Goal: Task Accomplishment & Management: Manage account settings

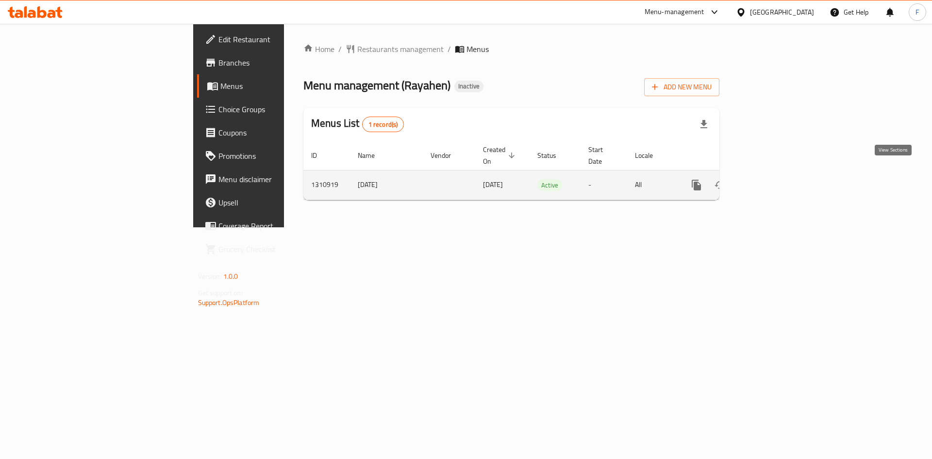
click at [772, 179] on icon "enhanced table" at bounding box center [767, 185] width 12 height 12
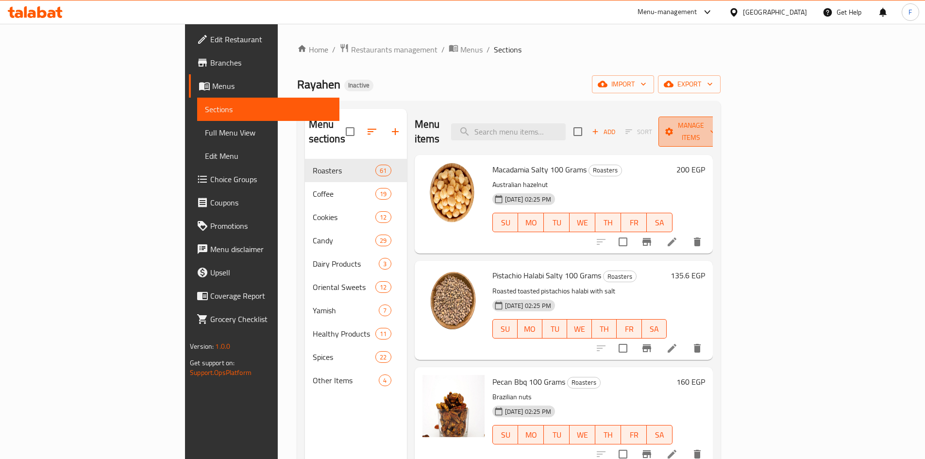
click at [716, 119] on span "Manage items" at bounding box center [691, 131] width 50 height 24
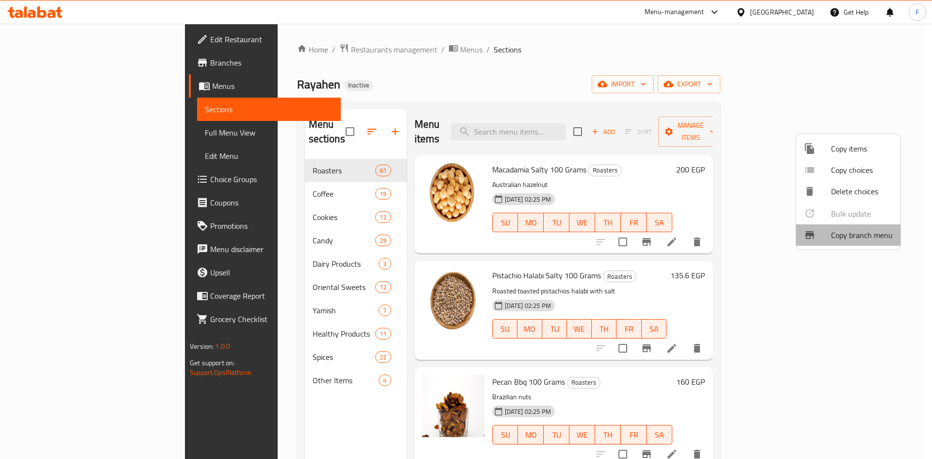
click at [838, 236] on span "Copy branch menu" at bounding box center [862, 235] width 62 height 12
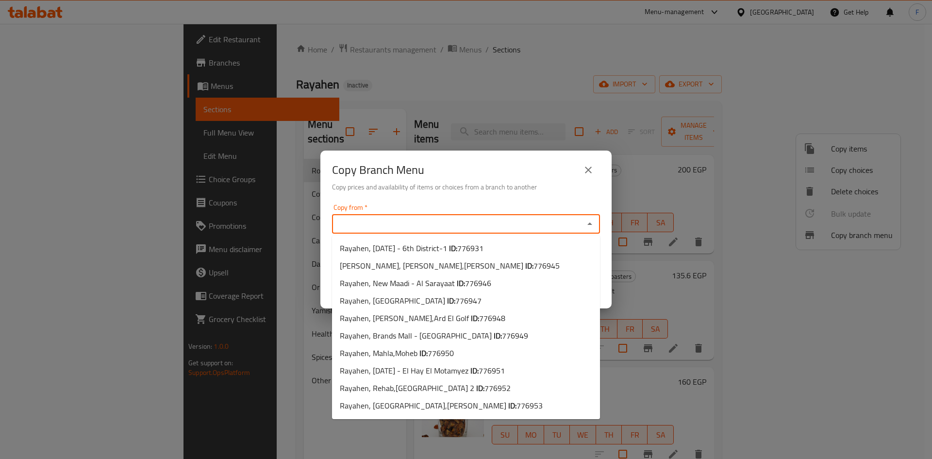
click at [407, 219] on input "Copy from   *" at bounding box center [458, 224] width 246 height 14
paste input "776931"
type input "776931"
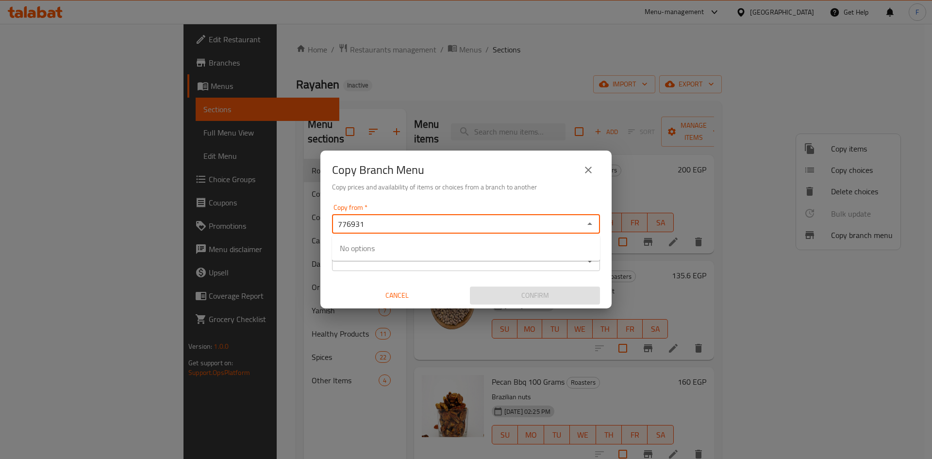
click at [407, 219] on input "776931" at bounding box center [458, 224] width 246 height 14
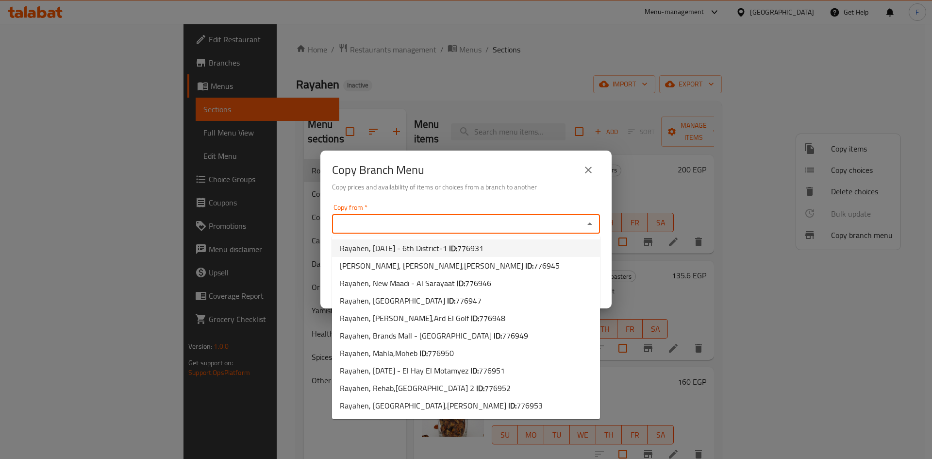
click at [399, 249] on span "Rayahen, [DATE] - 6th District-1 ID: 776931" at bounding box center [412, 248] width 144 height 12
type input "Rayahen, [DATE] - 6th District-1"
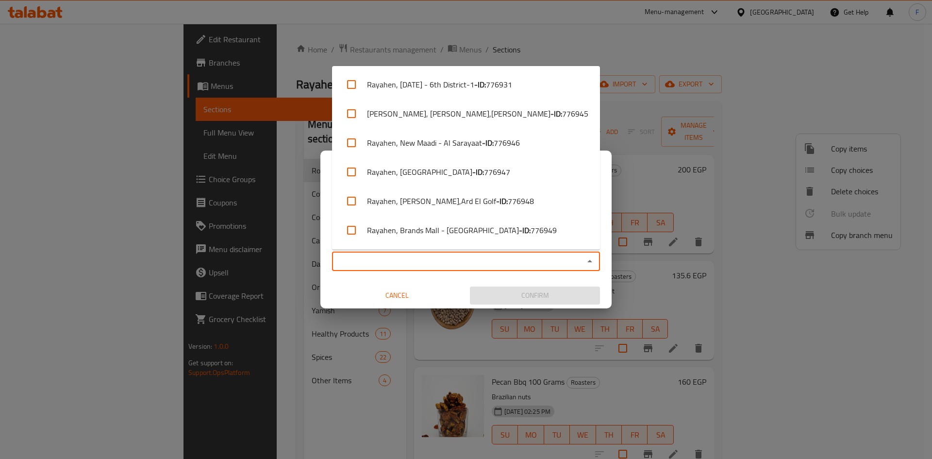
click at [415, 264] on input "Copy to   *" at bounding box center [458, 261] width 246 height 14
paste input "Rayahen, Brands Mall - [GEOGRAPHIC_DATA]"
type input "Rayahen, Brands Mall - [GEOGRAPHIC_DATA]"
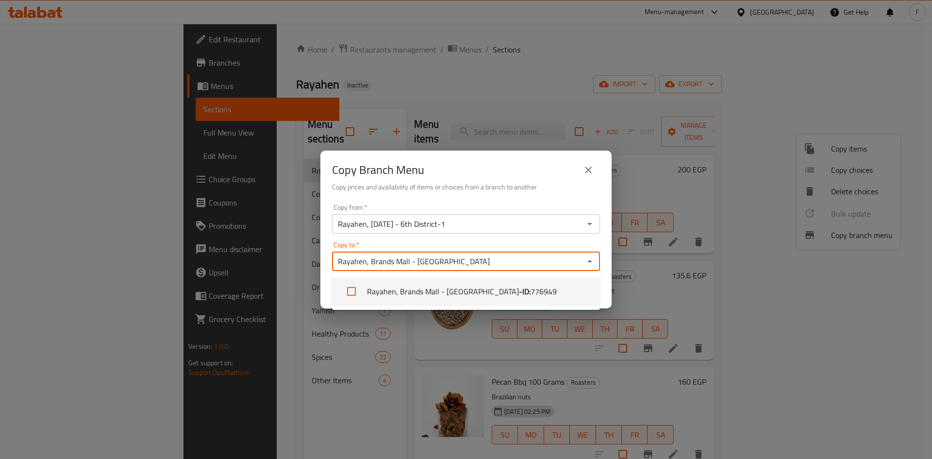
click at [415, 290] on li "Rayahen, [GEOGRAPHIC_DATA] - [GEOGRAPHIC_DATA] - ID: 776949" at bounding box center [466, 291] width 268 height 29
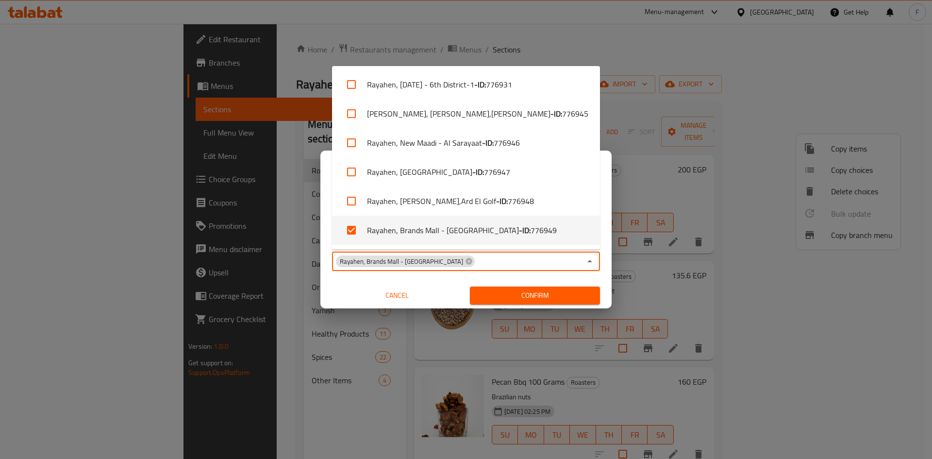
click at [432, 280] on div "Copy from   * [GEOGRAPHIC_DATA], [DATE] - 6th District-1 Copy from * Copy to   …" at bounding box center [465, 254] width 291 height 108
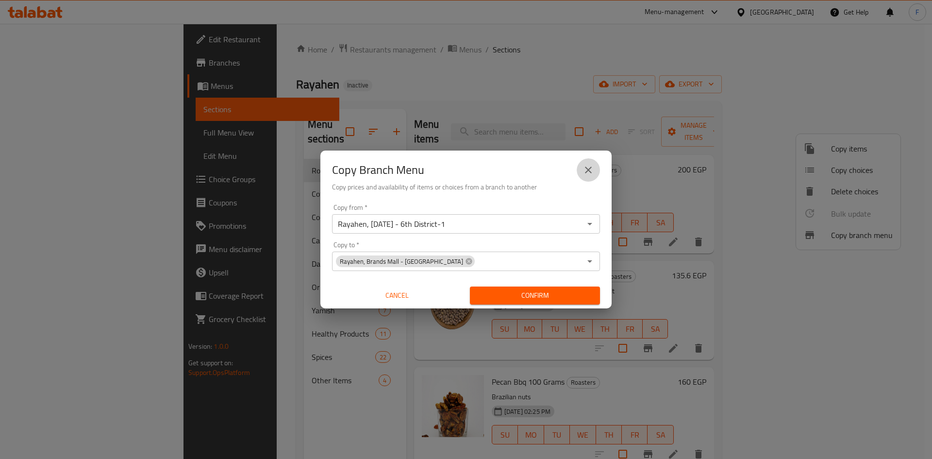
click at [595, 173] on button "close" at bounding box center [588, 169] width 23 height 23
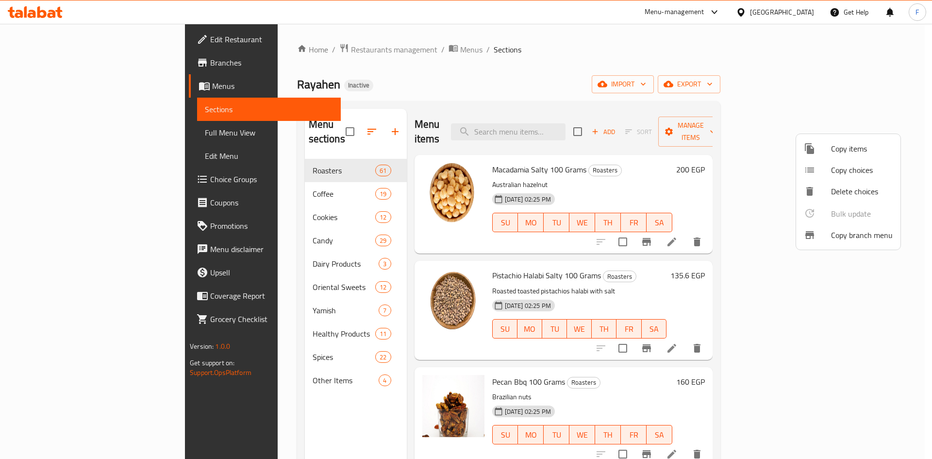
click at [740, 258] on div at bounding box center [466, 229] width 932 height 459
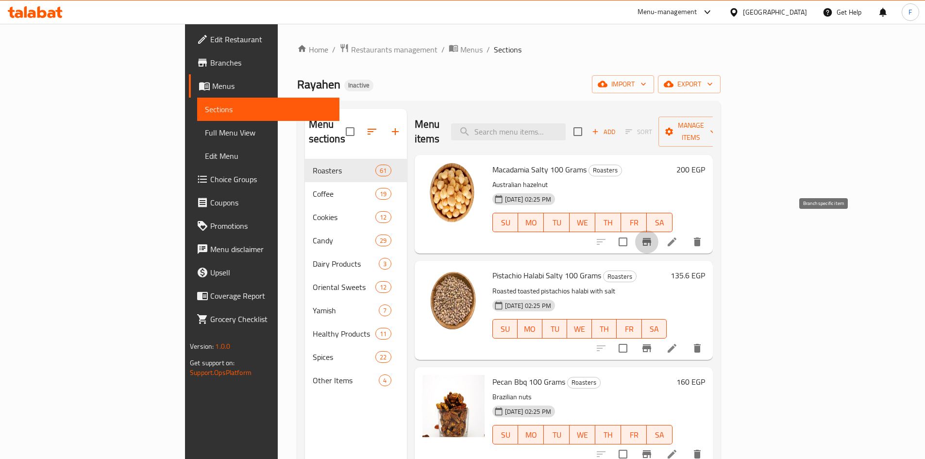
click at [653, 236] on icon "Branch-specific-item" at bounding box center [647, 242] width 12 height 12
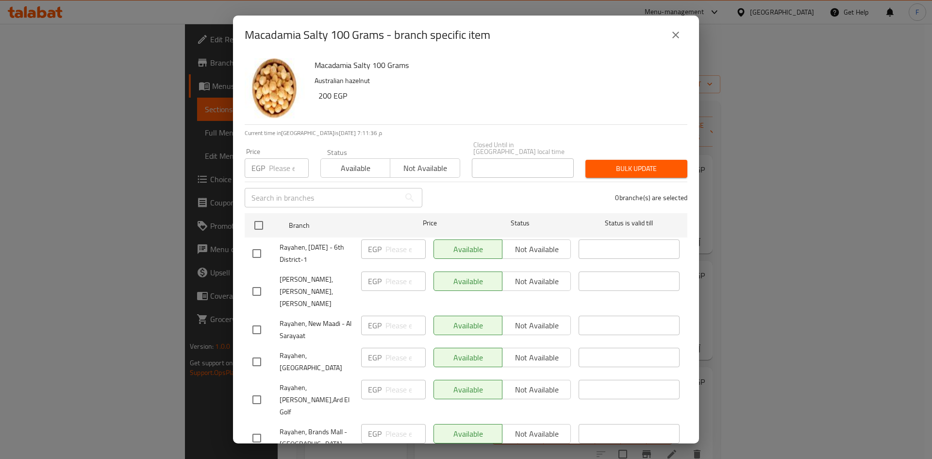
click at [579, 72] on div "Macadamia Salty 100 Grams Australian hazelnut 200 EGP" at bounding box center [497, 89] width 373 height 70
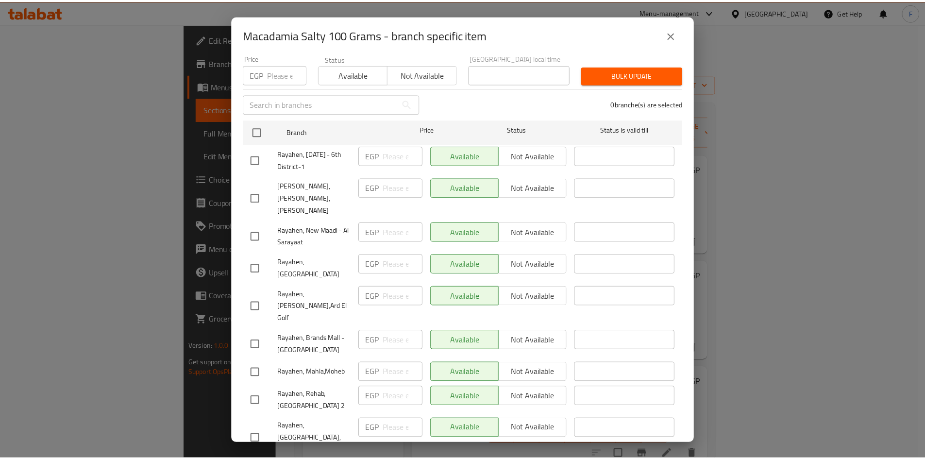
scroll to position [97, 0]
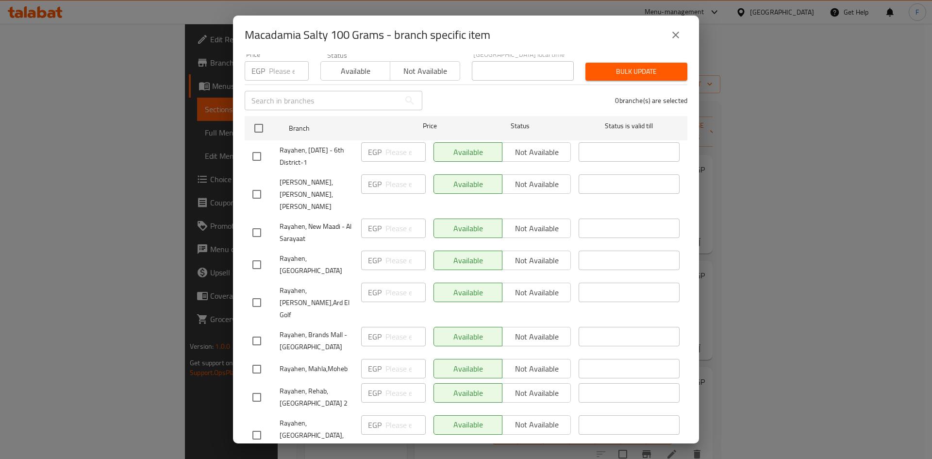
click at [316, 329] on span "Rayahen, Brands Mall - [GEOGRAPHIC_DATA]" at bounding box center [317, 341] width 74 height 24
click at [301, 329] on span "Rayahen, Brands Mall - [GEOGRAPHIC_DATA]" at bounding box center [317, 341] width 74 height 24
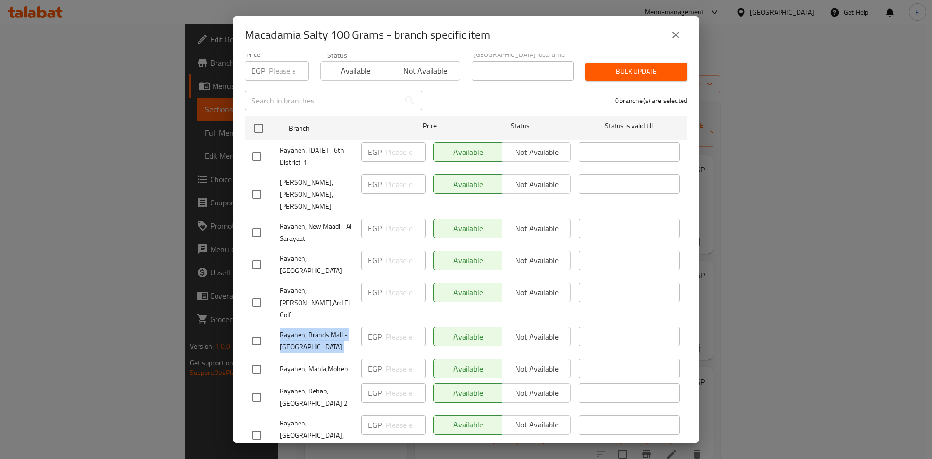
click at [301, 329] on span "Rayahen, Brands Mall - [GEOGRAPHIC_DATA]" at bounding box center [317, 341] width 74 height 24
click at [676, 31] on icon "close" at bounding box center [676, 35] width 12 height 12
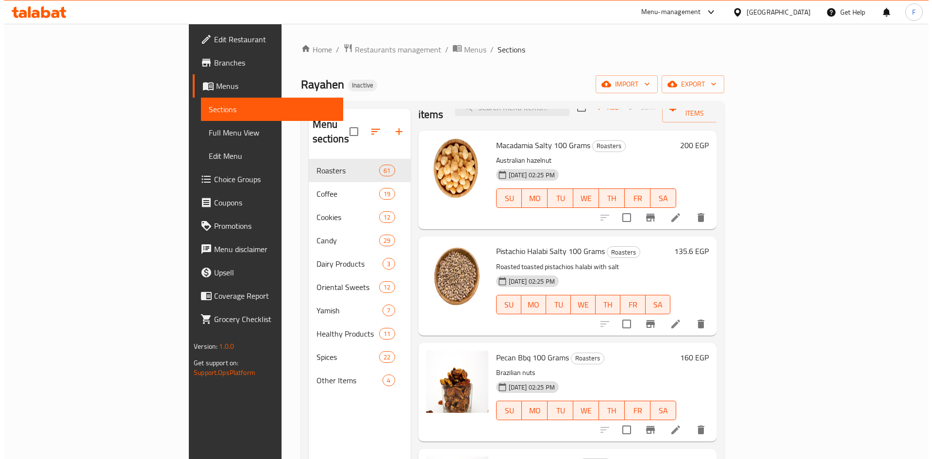
scroll to position [0, 0]
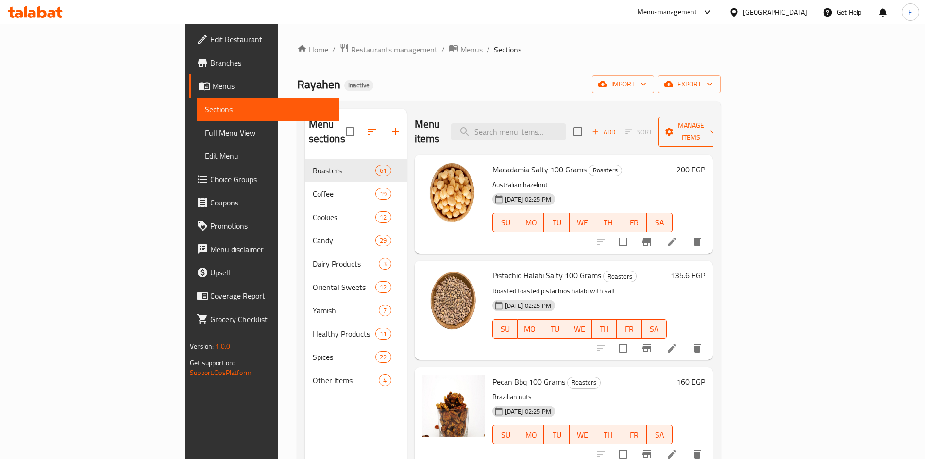
click at [716, 122] on span "Manage items" at bounding box center [691, 131] width 50 height 24
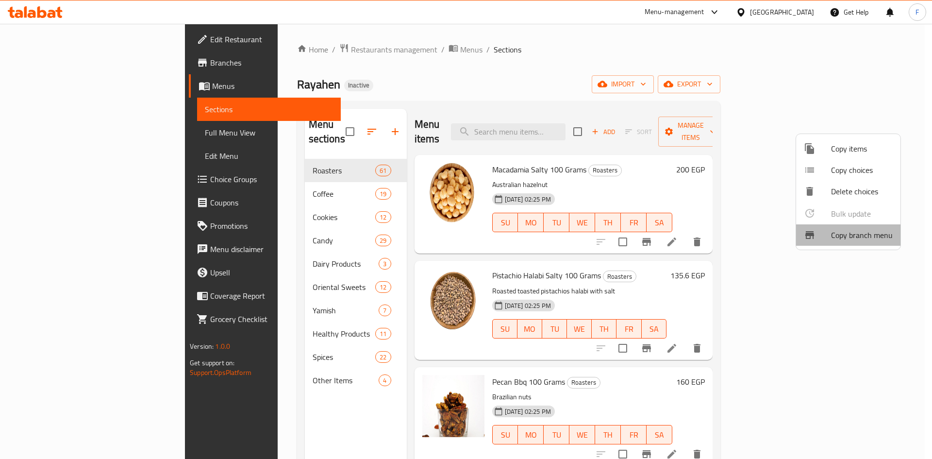
click at [854, 235] on span "Copy branch menu" at bounding box center [862, 235] width 62 height 12
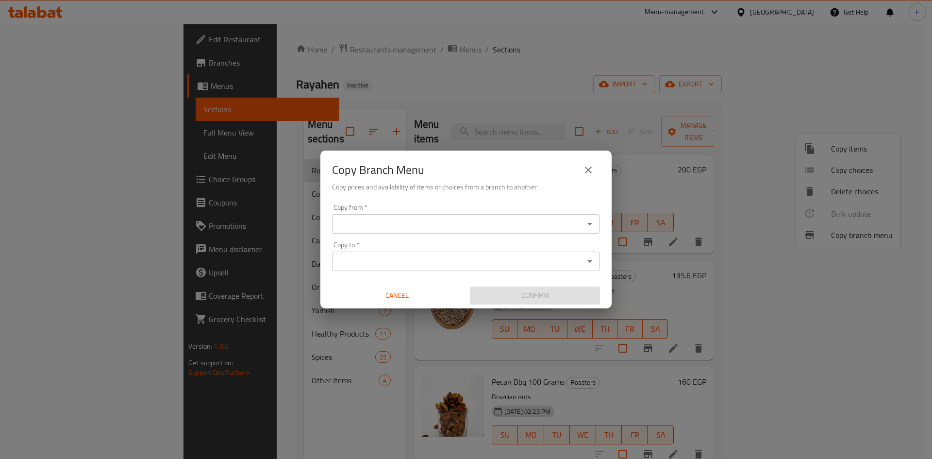
click at [438, 218] on input "Copy from   *" at bounding box center [458, 224] width 246 height 14
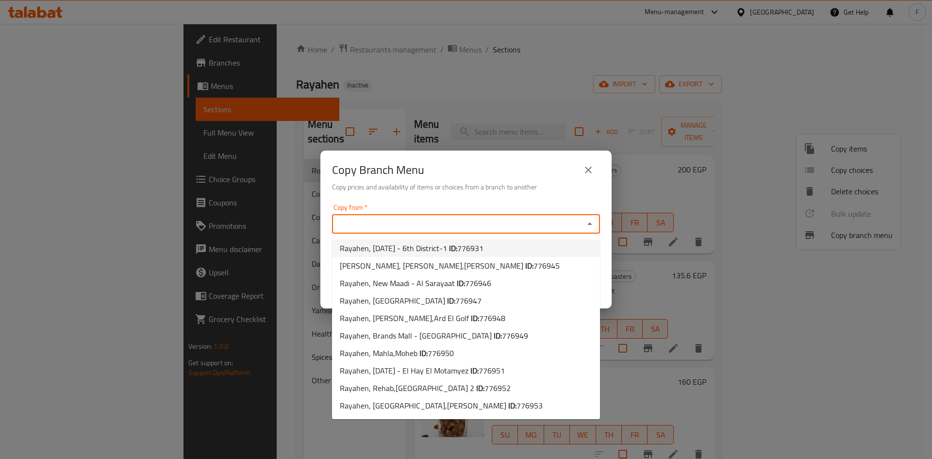
click at [445, 243] on span "Rayahen, [DATE] - 6th District-1 ID: 776931" at bounding box center [412, 248] width 144 height 12
type input "Rayahen, [DATE] - 6th District-1"
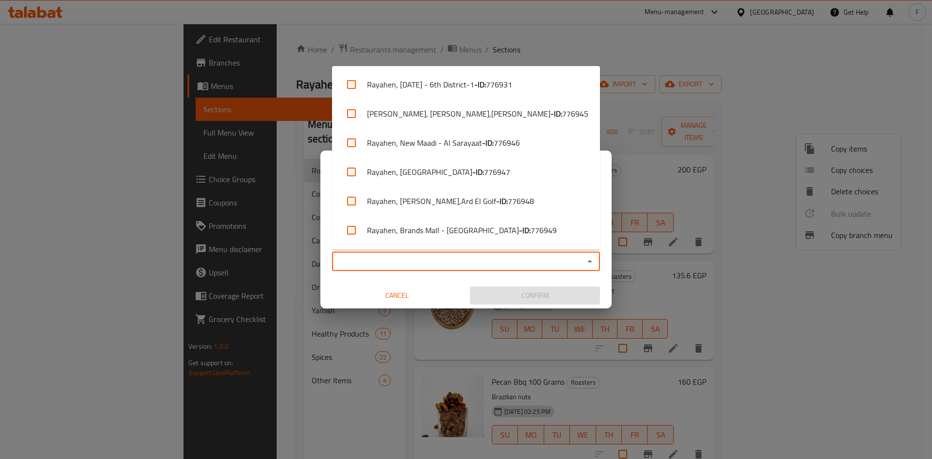
click at [442, 259] on input "Copy to   *" at bounding box center [458, 261] width 246 height 14
paste input "Rayahen, Brands Mall - [GEOGRAPHIC_DATA]"
type input "Rayahen, Brands Mall - [GEOGRAPHIC_DATA]"
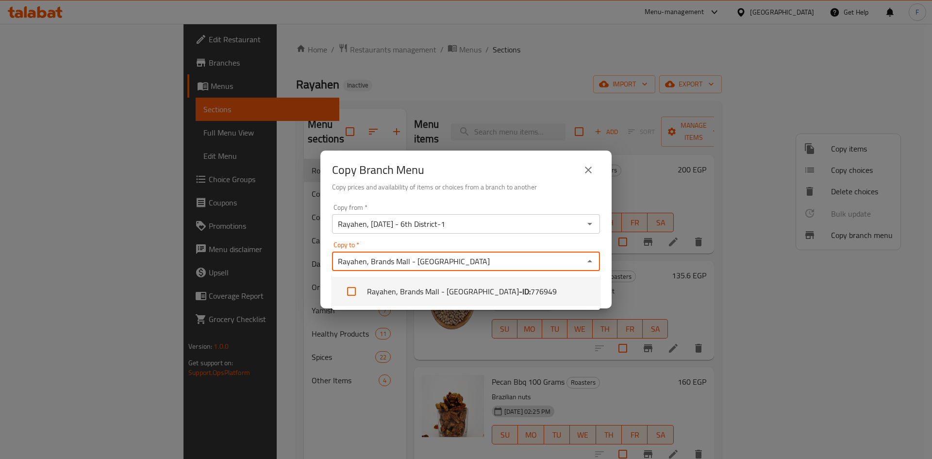
click at [464, 290] on li "Rayahen, [GEOGRAPHIC_DATA] - [GEOGRAPHIC_DATA] - ID: 776949" at bounding box center [466, 291] width 268 height 29
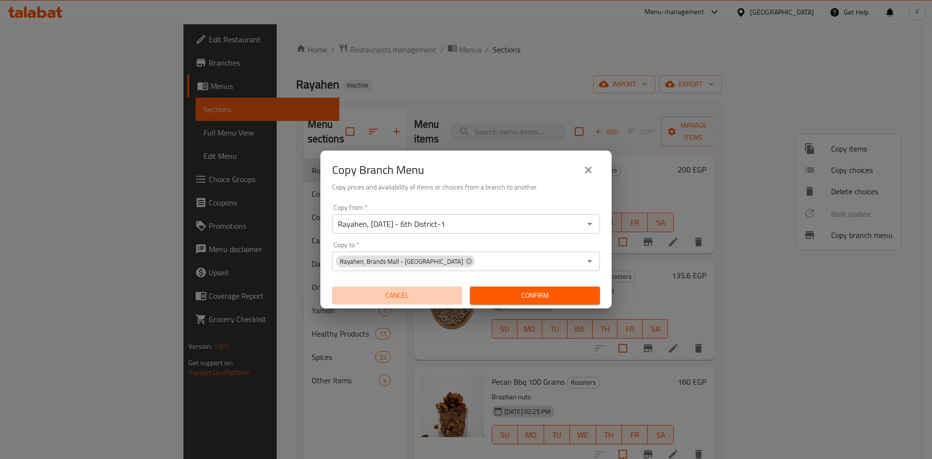
click at [442, 289] on button "Cancel" at bounding box center [397, 295] width 130 height 18
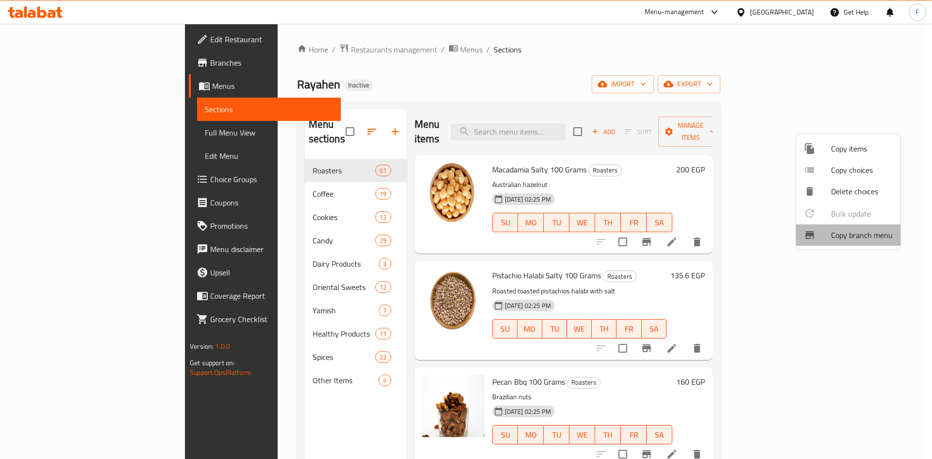
click at [840, 239] on span "Copy branch menu" at bounding box center [862, 235] width 62 height 12
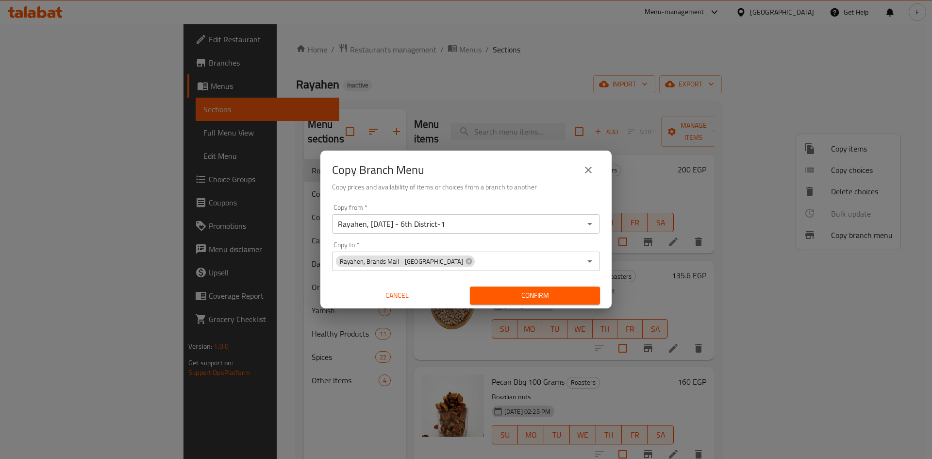
click at [454, 252] on div "Rayahen, Brands Mall - [GEOGRAPHIC_DATA] Copy to *" at bounding box center [466, 261] width 268 height 19
click at [590, 171] on icon "close" at bounding box center [589, 170] width 12 height 12
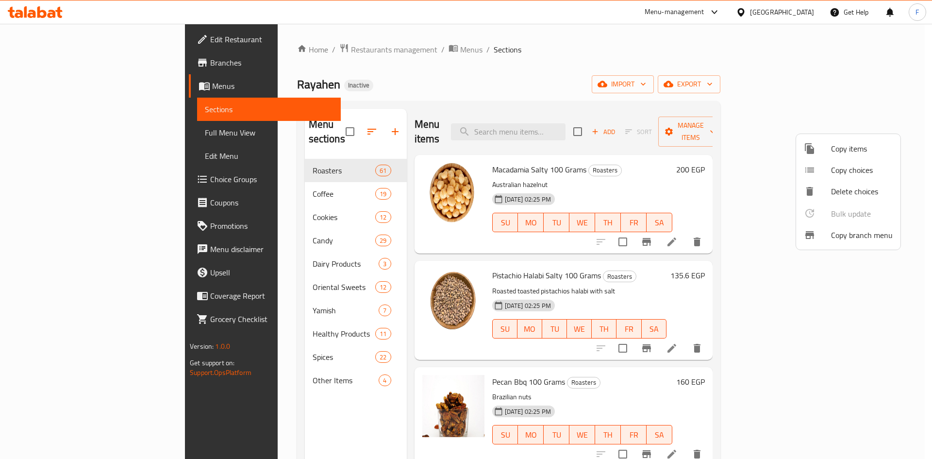
click at [695, 83] on div at bounding box center [466, 229] width 932 height 459
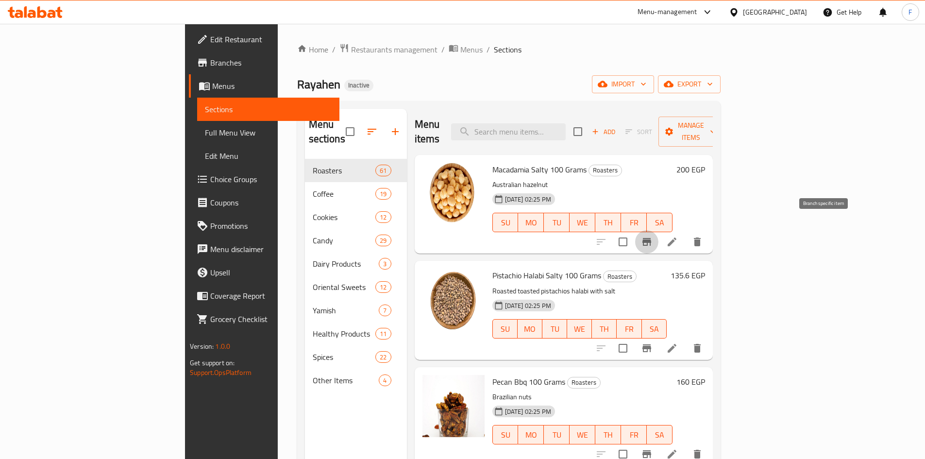
click at [651, 238] on icon "Branch-specific-item" at bounding box center [646, 242] width 9 height 8
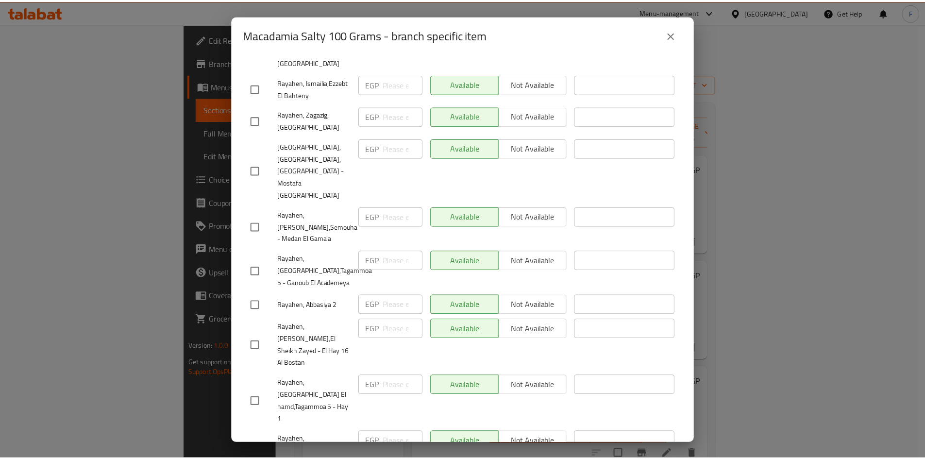
scroll to position [599, 0]
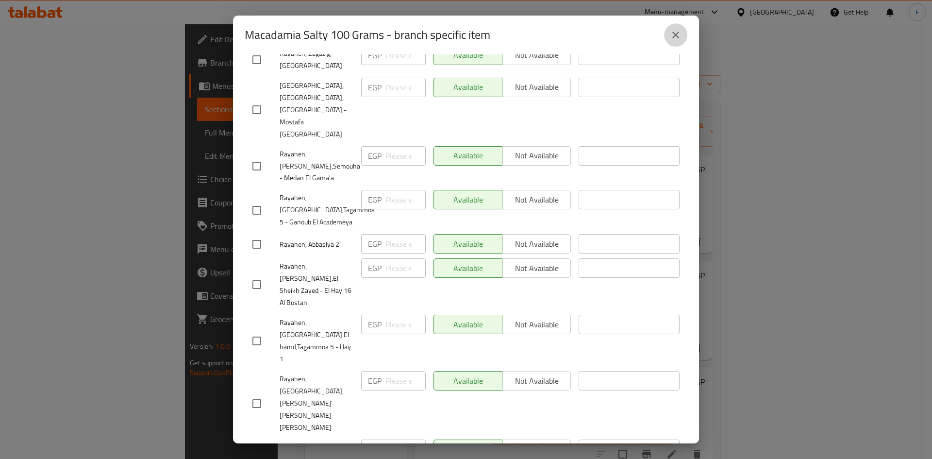
click at [671, 32] on icon "close" at bounding box center [676, 35] width 12 height 12
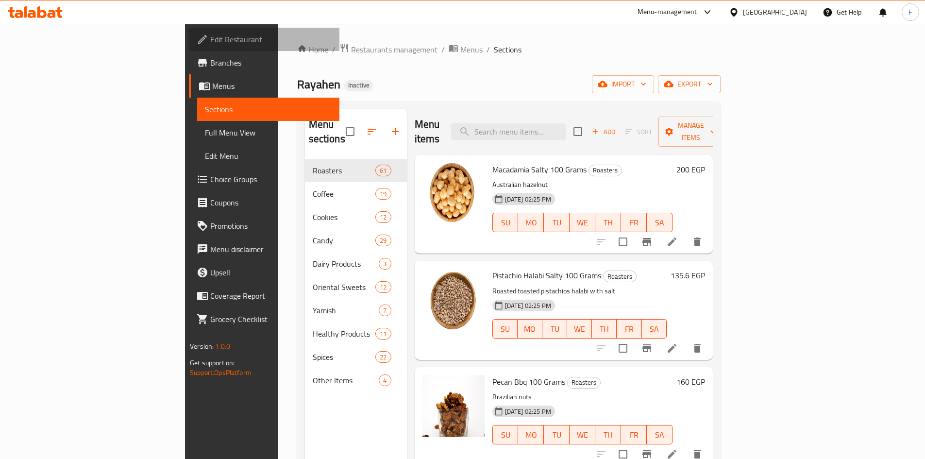
click at [210, 36] on span "Edit Restaurant" at bounding box center [270, 40] width 121 height 12
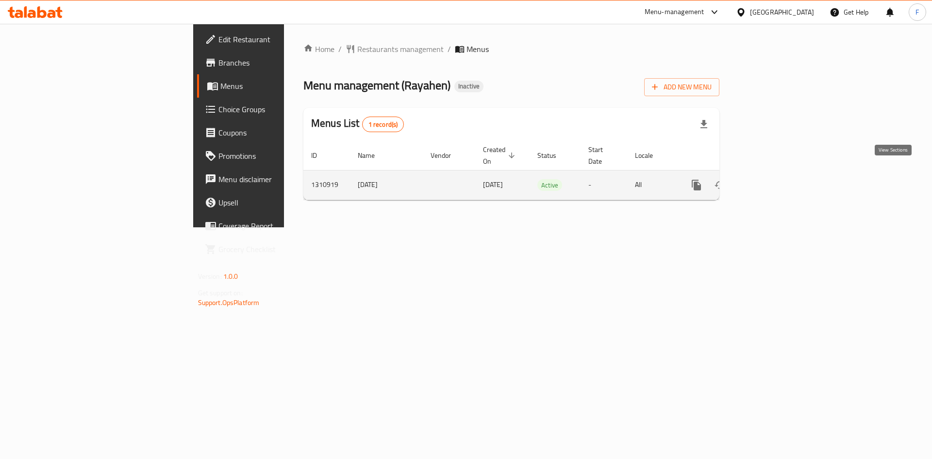
click at [772, 179] on icon "enhanced table" at bounding box center [767, 185] width 12 height 12
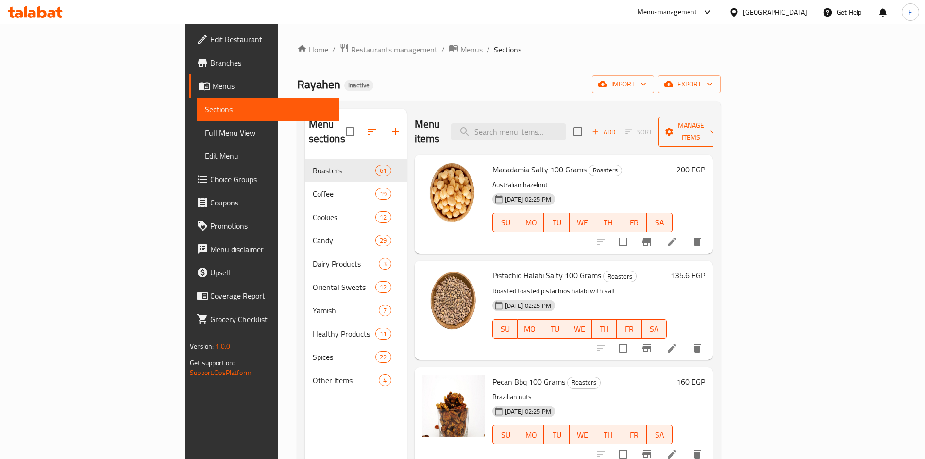
click at [716, 127] on span "Manage items" at bounding box center [691, 131] width 50 height 24
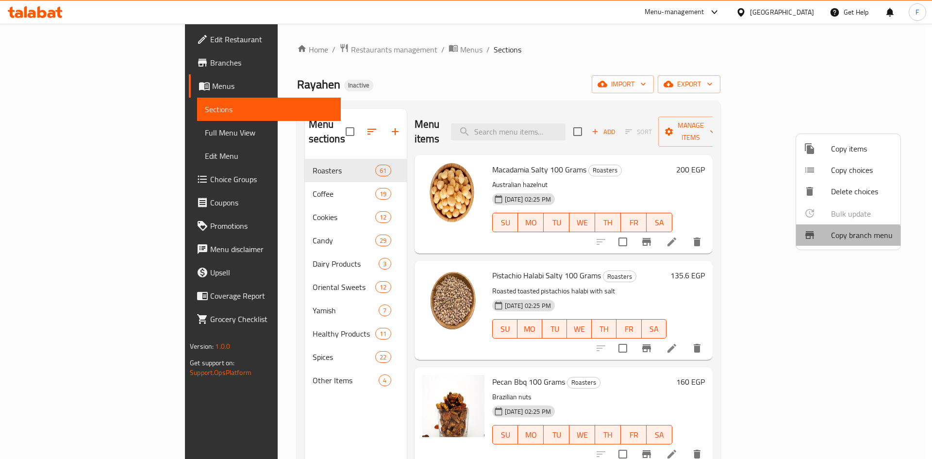
click at [842, 239] on span "Copy branch menu" at bounding box center [862, 235] width 62 height 12
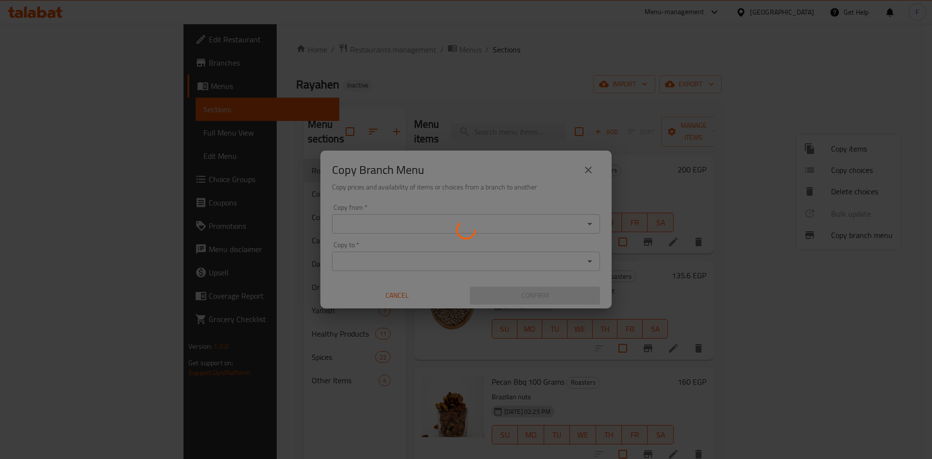
click at [413, 229] on div at bounding box center [466, 229] width 932 height 459
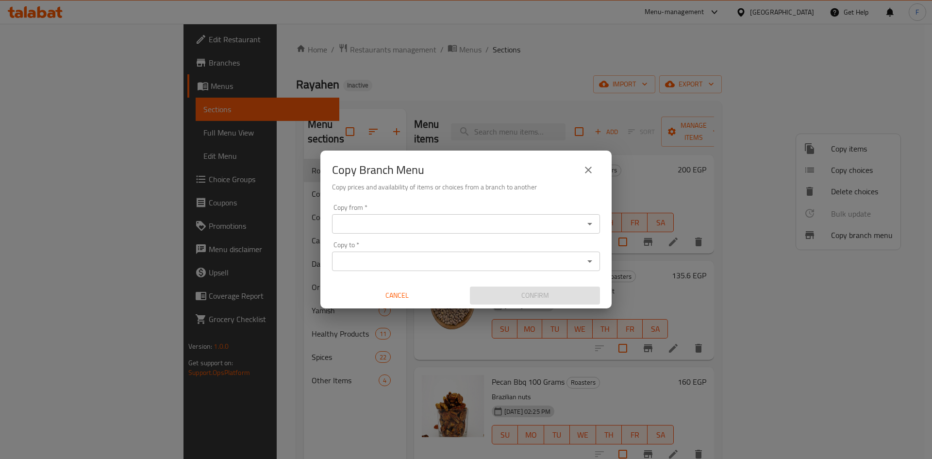
click at [464, 229] on input "Copy from   *" at bounding box center [458, 224] width 246 height 14
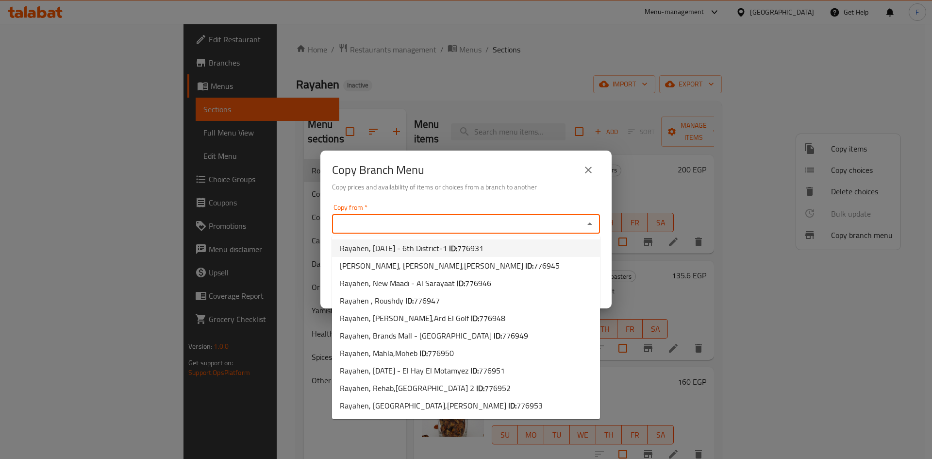
click at [464, 249] on span "Rayahen, [DATE] - 6th District-1 ID: 776931" at bounding box center [412, 248] width 144 height 12
type input "Rayahen, [DATE] - 6th District-1"
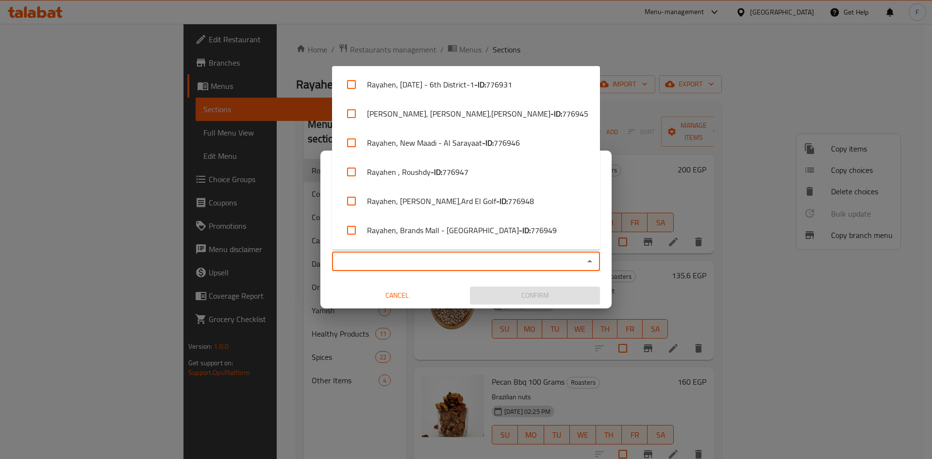
click at [457, 260] on input "Copy to   *" at bounding box center [458, 261] width 246 height 14
paste input "Rayahen, Brands Mall - [GEOGRAPHIC_DATA]"
type input "Rayahen, Brands Mall - [GEOGRAPHIC_DATA]"
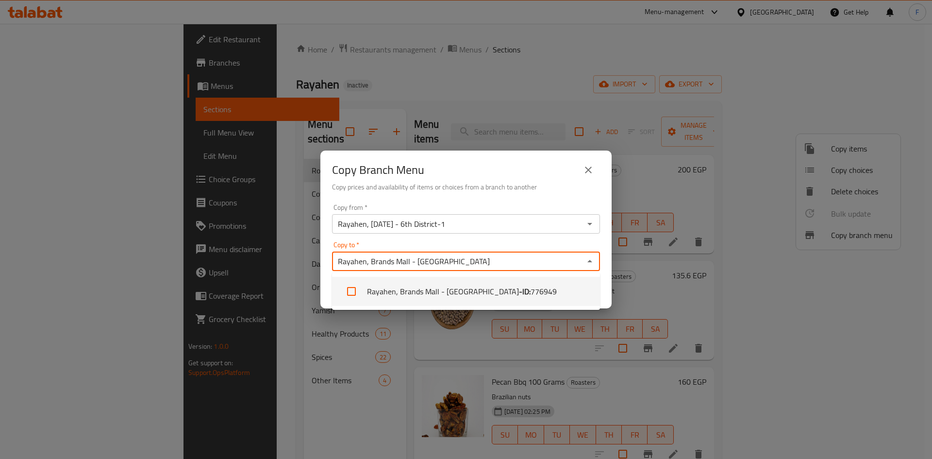
click at [467, 284] on li "Rayahen, [GEOGRAPHIC_DATA] - [GEOGRAPHIC_DATA] - ID: 776949" at bounding box center [466, 291] width 268 height 29
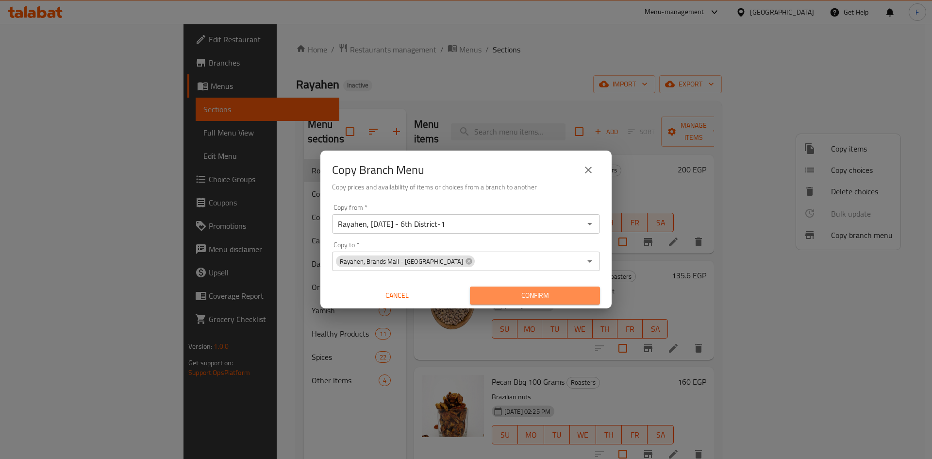
click at [546, 293] on span "Confirm" at bounding box center [535, 295] width 115 height 12
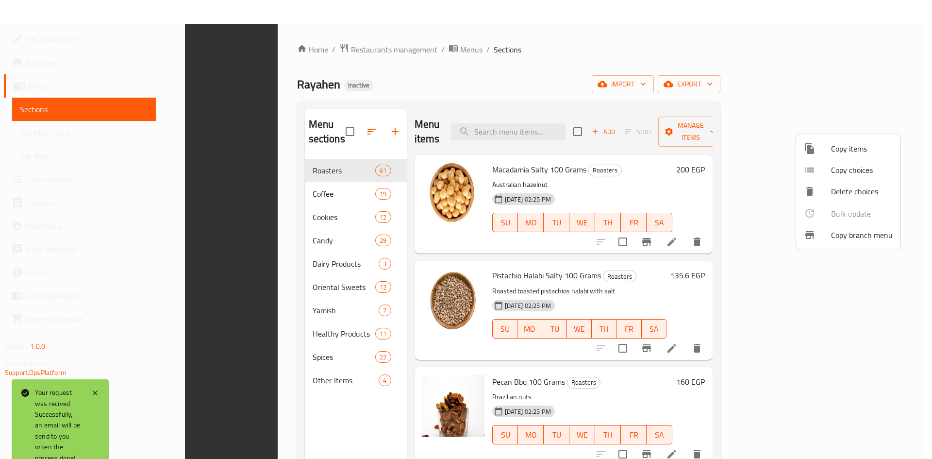
scroll to position [136, 0]
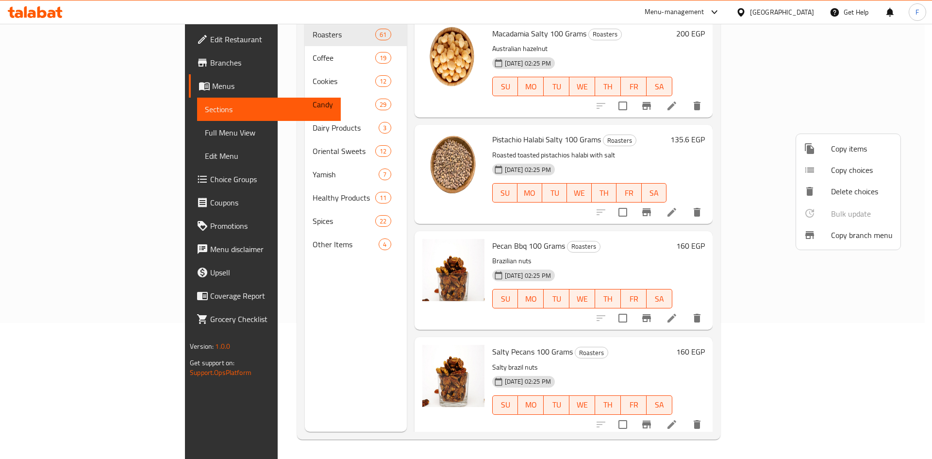
click at [43, 64] on div at bounding box center [466, 229] width 932 height 459
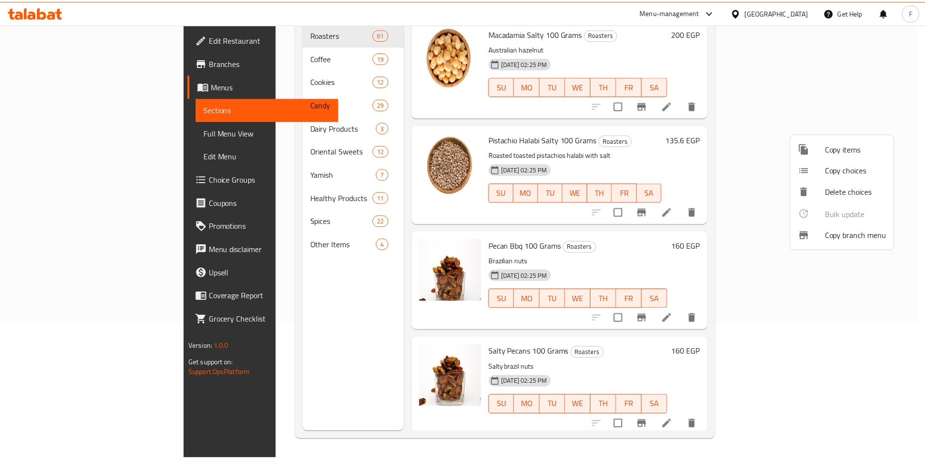
scroll to position [0, 0]
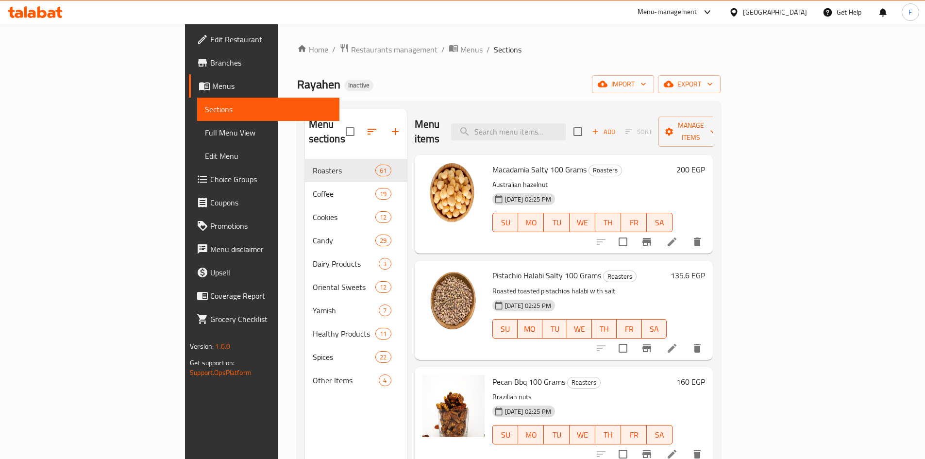
click at [189, 68] on link "Branches" at bounding box center [264, 62] width 151 height 23
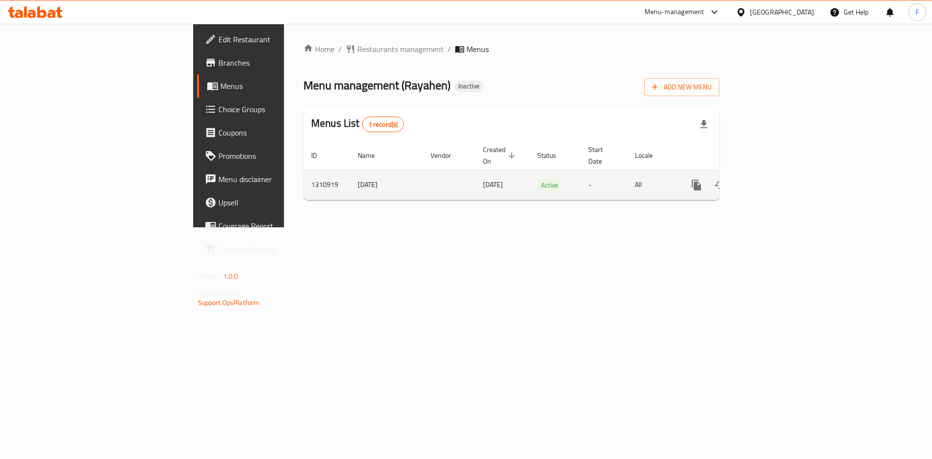
click at [771, 181] on icon "enhanced table" at bounding box center [766, 185] width 9 height 9
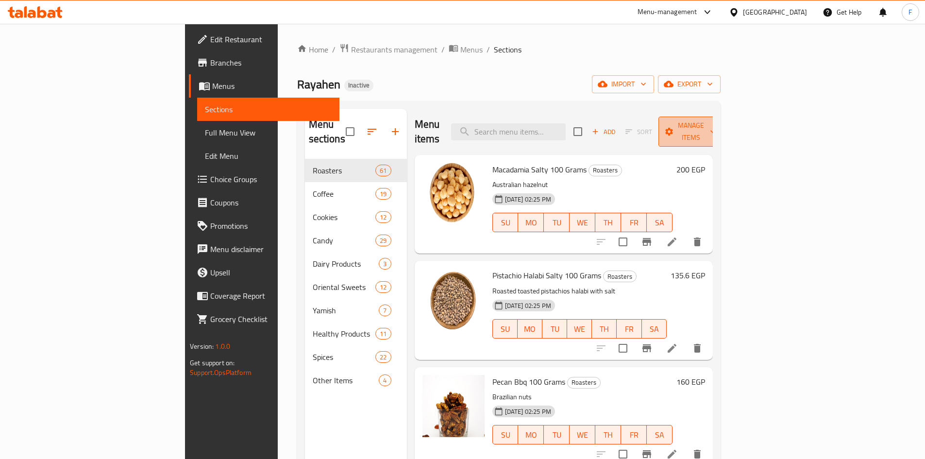
click at [716, 122] on span "Manage items" at bounding box center [691, 131] width 50 height 24
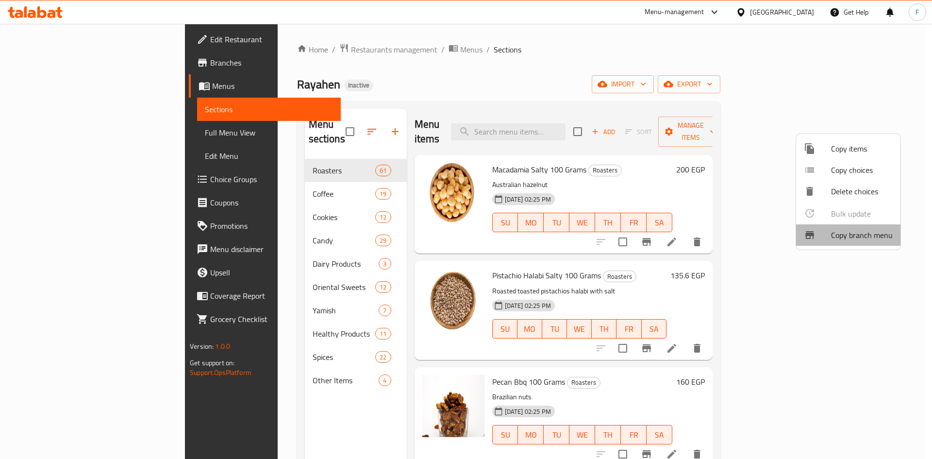
click at [845, 230] on span "Copy branch menu" at bounding box center [862, 235] width 62 height 12
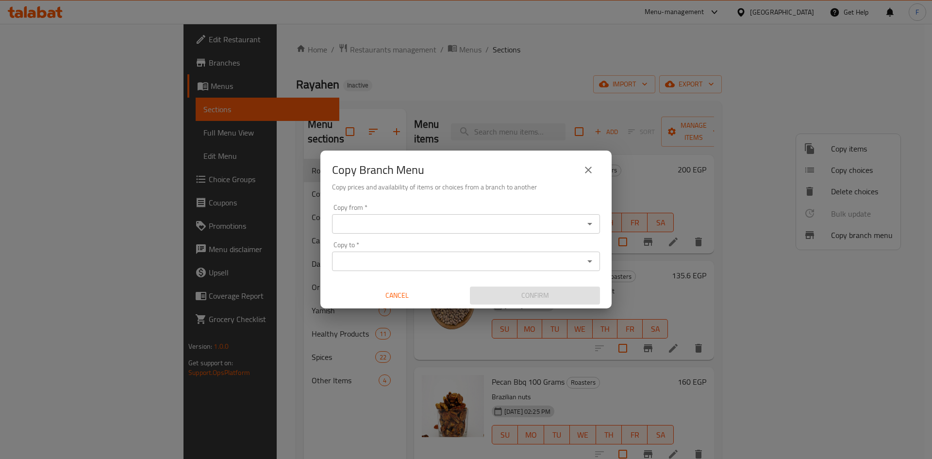
click at [359, 215] on div "Copy from *" at bounding box center [466, 223] width 268 height 19
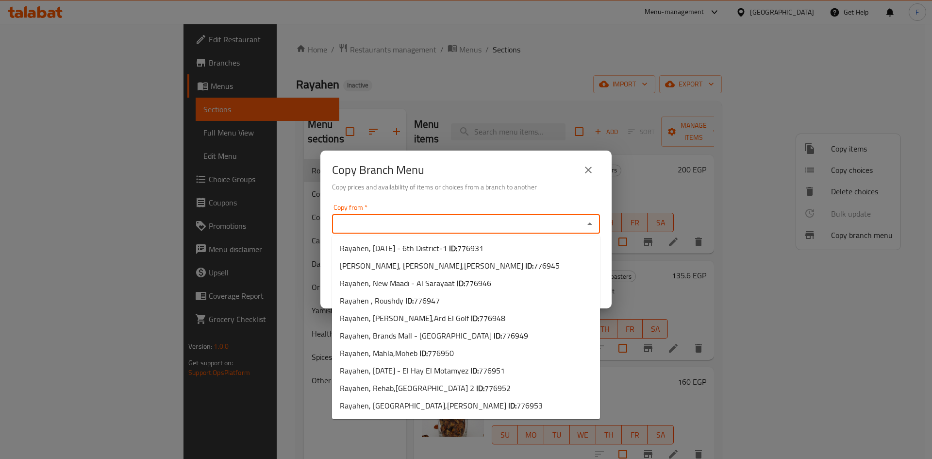
click at [388, 226] on input "Copy from   *" at bounding box center [458, 224] width 246 height 14
click at [421, 247] on span "Rayahen, [DATE] - 6th District-1 ID: 776931" at bounding box center [412, 248] width 144 height 12
type input "Rayahen, [DATE] - 6th District-1"
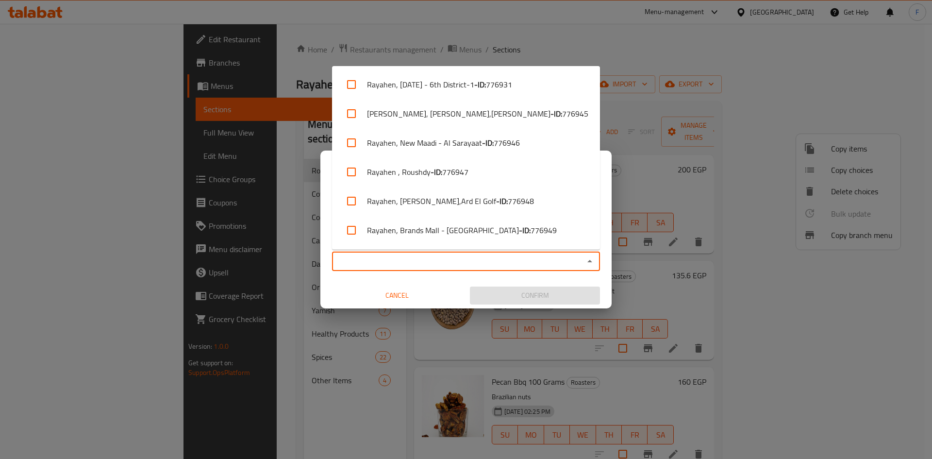
click at [420, 257] on input "Copy to   *" at bounding box center [458, 261] width 246 height 14
paste input "776947"
type input "776947"
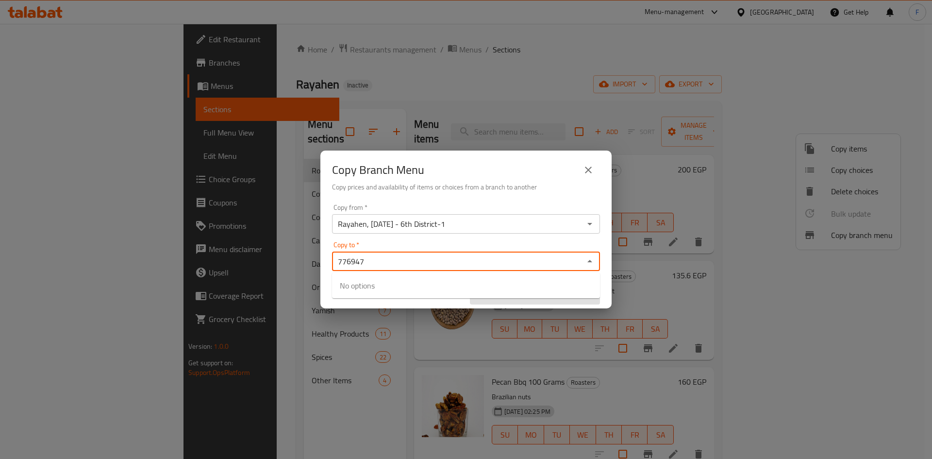
click at [420, 257] on input "776947" at bounding box center [458, 261] width 246 height 14
click at [439, 264] on input "Copy to   *" at bounding box center [458, 261] width 246 height 14
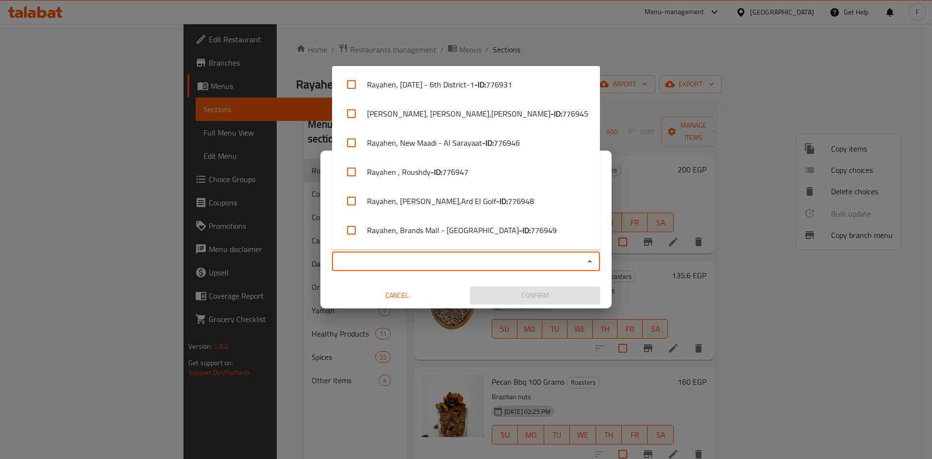
paste input "Rayahen , Roushdy"
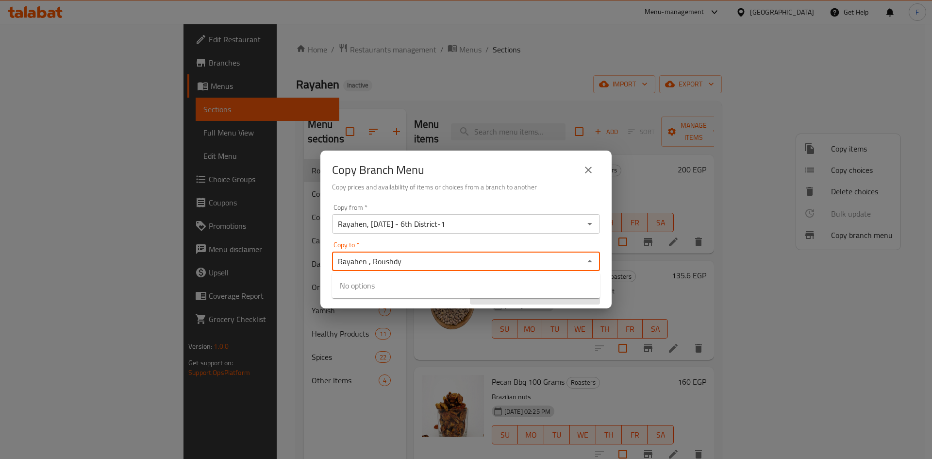
type input "Rayahen , Roushdy"
click at [444, 292] on span "776947" at bounding box center [455, 291] width 26 height 12
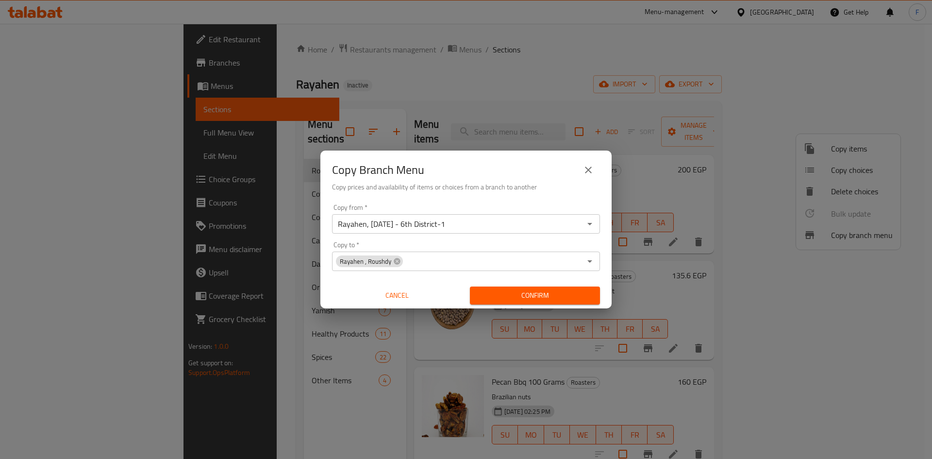
click at [609, 231] on div "Copy from   * Rayahen, 6th of October - 6th District-1 Copy from * Copy to   * …" at bounding box center [465, 254] width 291 height 108
click at [452, 224] on input "Rayahen, [DATE] - 6th District-1" at bounding box center [458, 224] width 246 height 14
click at [498, 226] on input "Rayahen, [DATE] - 6th District-1" at bounding box center [458, 224] width 246 height 14
click at [592, 220] on icon "Open" at bounding box center [590, 224] width 12 height 12
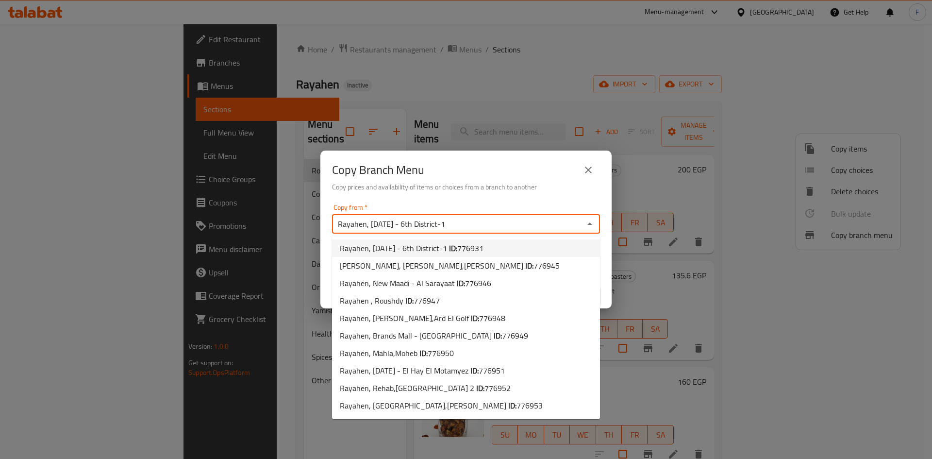
click at [518, 244] on li "Rayahen, [DATE] - 6th District-1 ID: 776931" at bounding box center [466, 247] width 268 height 17
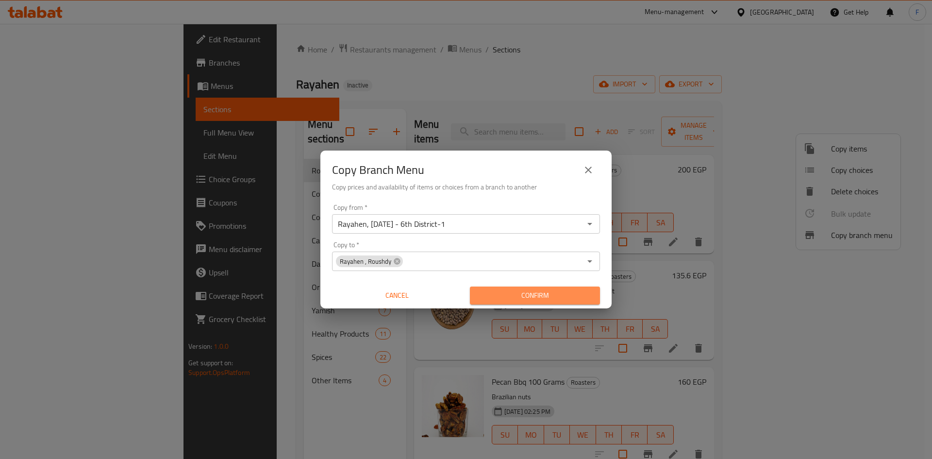
click at [529, 296] on span "Confirm" at bounding box center [535, 295] width 115 height 12
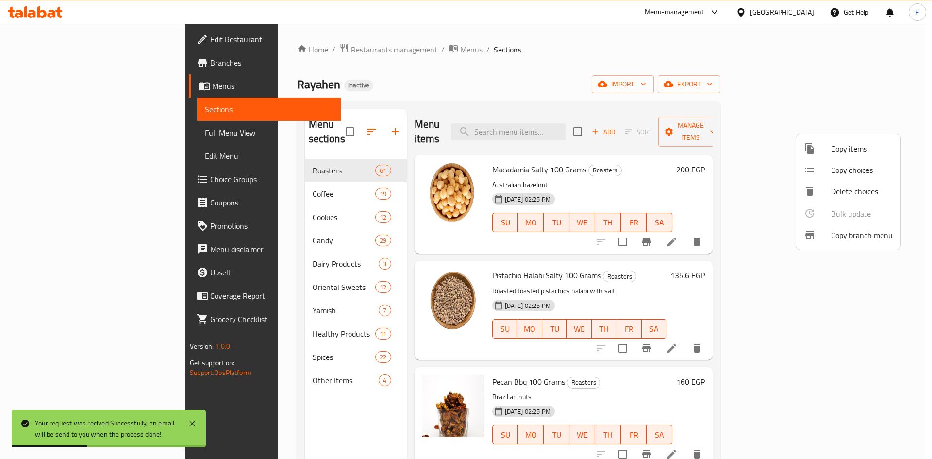
scroll to position [136, 0]
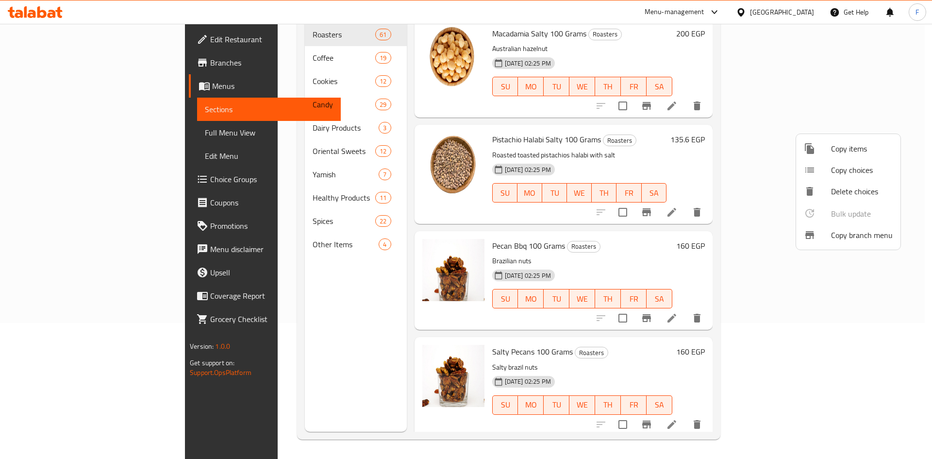
click at [78, 41] on div at bounding box center [466, 229] width 932 height 459
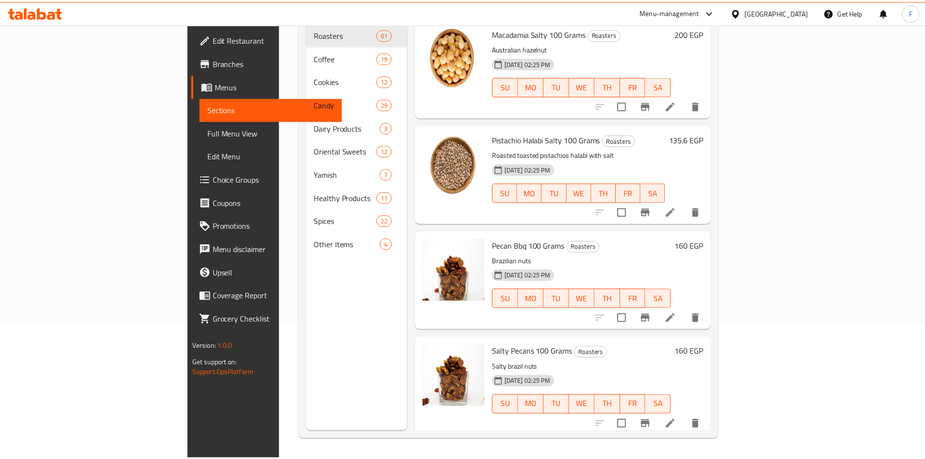
scroll to position [0, 0]
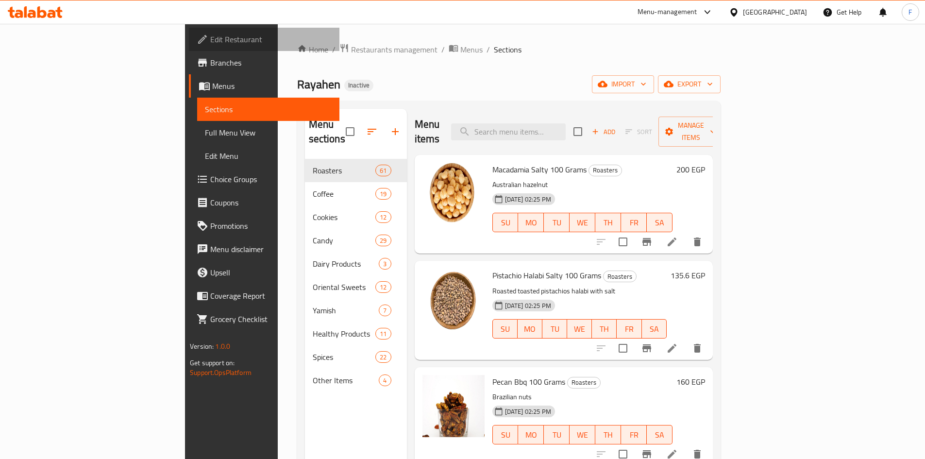
click at [210, 38] on span "Edit Restaurant" at bounding box center [270, 40] width 121 height 12
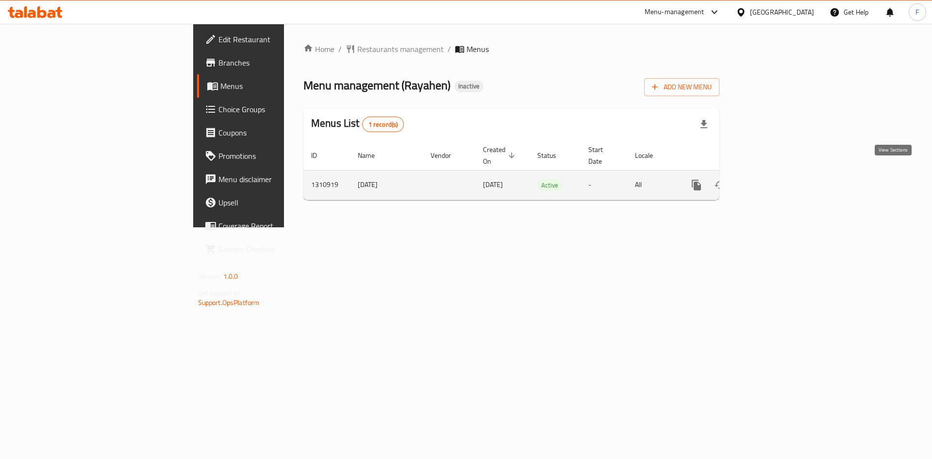
click at [772, 179] on icon "enhanced table" at bounding box center [767, 185] width 12 height 12
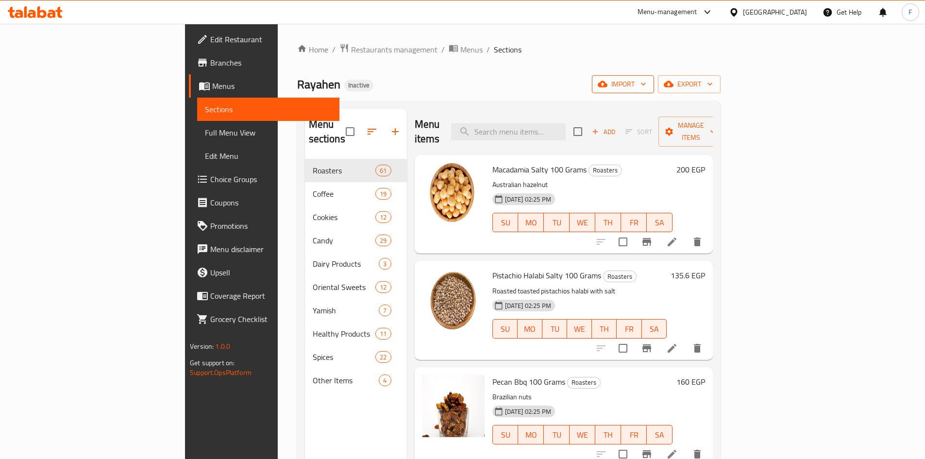
click at [646, 84] on span "import" at bounding box center [623, 84] width 47 height 12
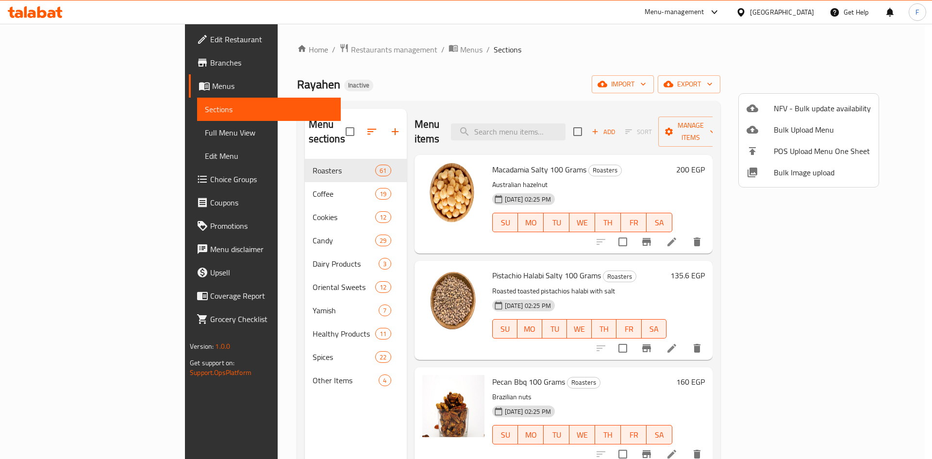
click at [628, 84] on div at bounding box center [466, 229] width 932 height 459
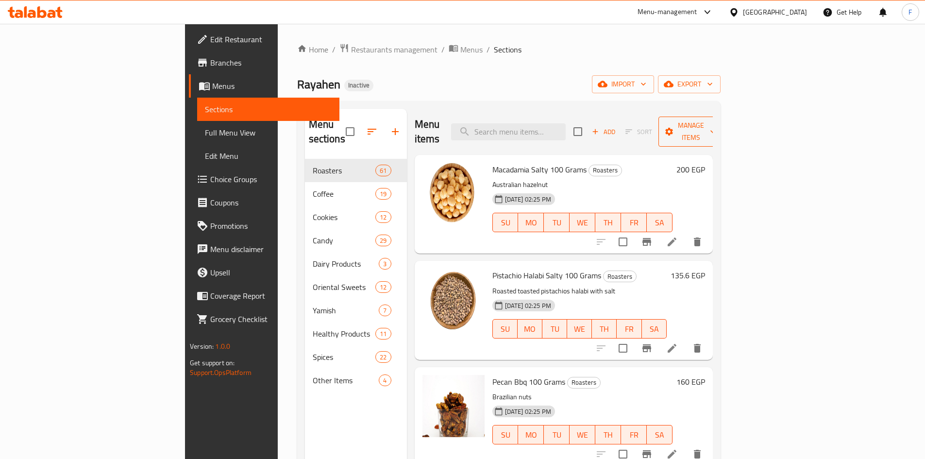
click at [716, 127] on span "Manage items" at bounding box center [691, 131] width 50 height 24
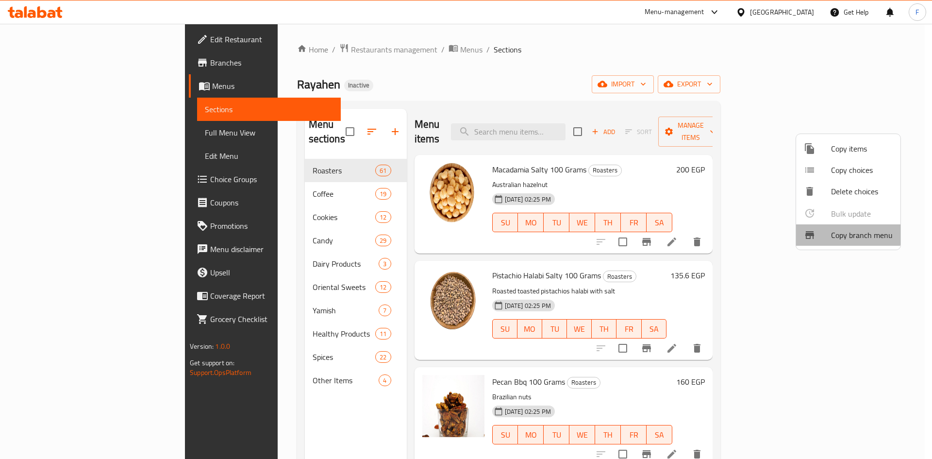
click at [837, 233] on span "Copy branch menu" at bounding box center [862, 235] width 62 height 12
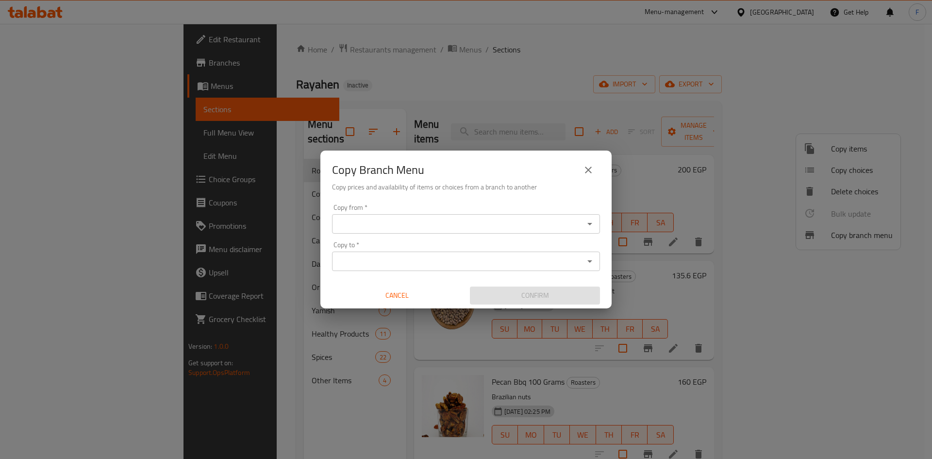
click at [388, 268] on div "Copy to *" at bounding box center [466, 261] width 268 height 19
paste input "Rayahen, Moheb"
type input "Rayahen, Moheb"
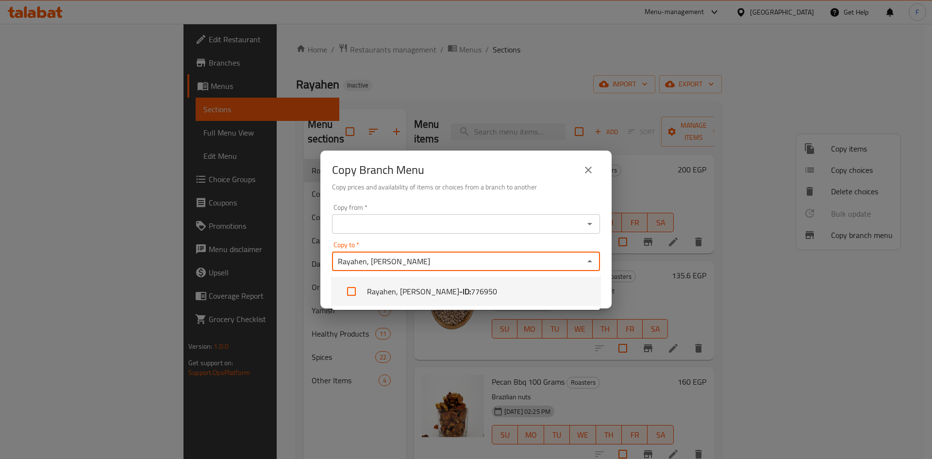
click at [404, 292] on li "Rayahen, Moheb - ID: 776950" at bounding box center [466, 291] width 268 height 29
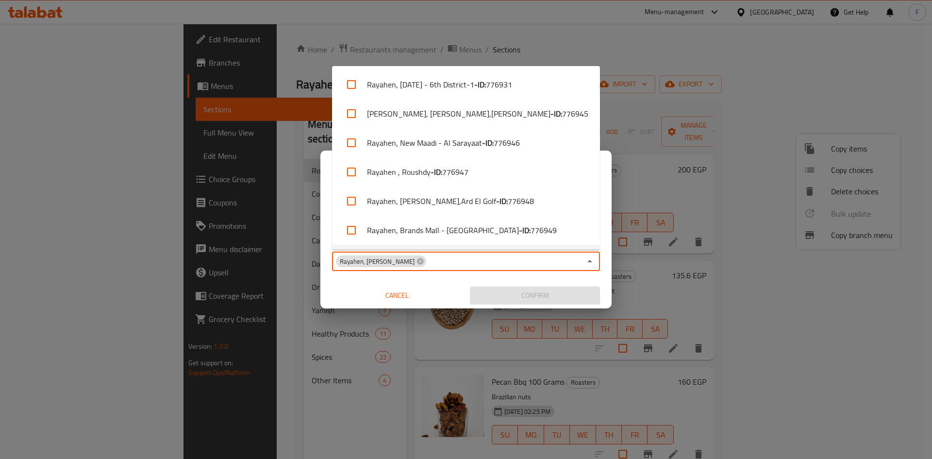
scroll to position [26, 0]
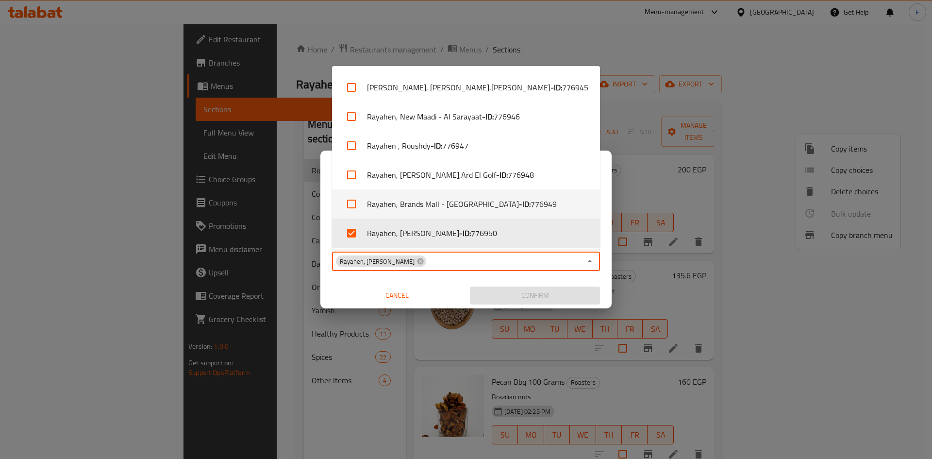
click at [336, 197] on li "Rayahen, [GEOGRAPHIC_DATA] - [GEOGRAPHIC_DATA] - ID: 776949" at bounding box center [466, 203] width 268 height 29
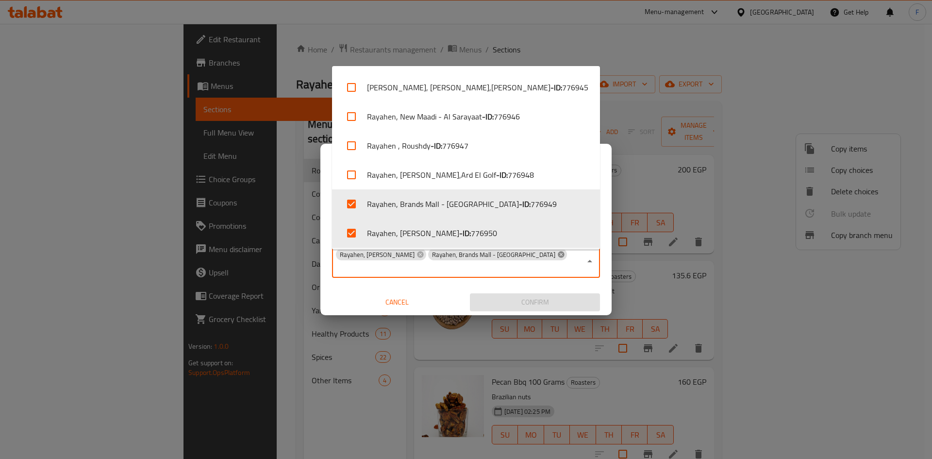
click at [557, 258] on icon at bounding box center [561, 255] width 8 height 8
checkbox input "false"
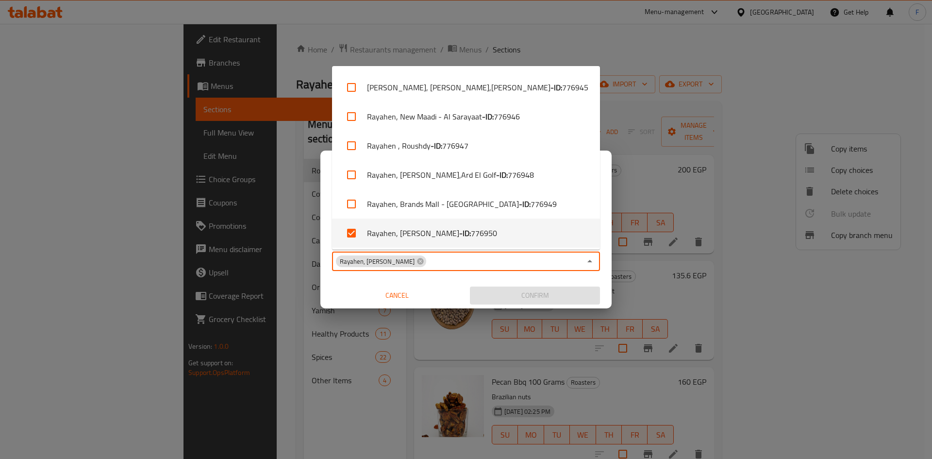
click at [497, 268] on input "Copy to   *" at bounding box center [504, 261] width 154 height 14
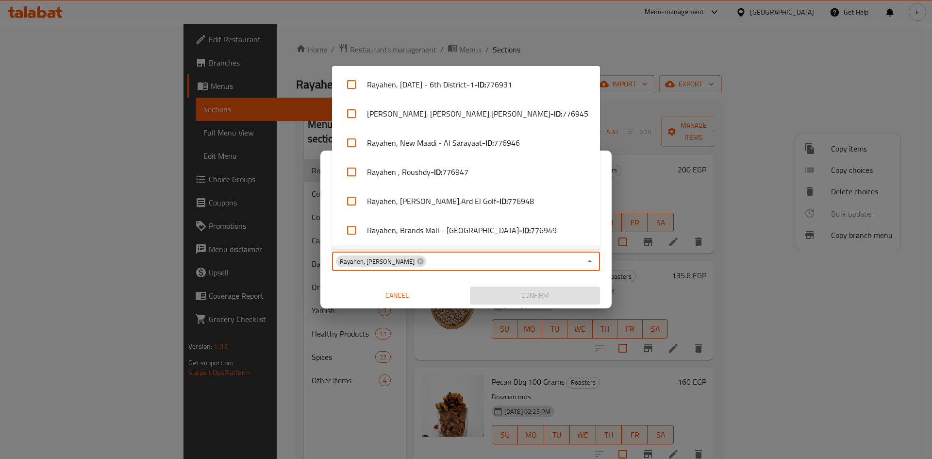
click at [496, 267] on input "Copy to   *" at bounding box center [504, 261] width 154 height 14
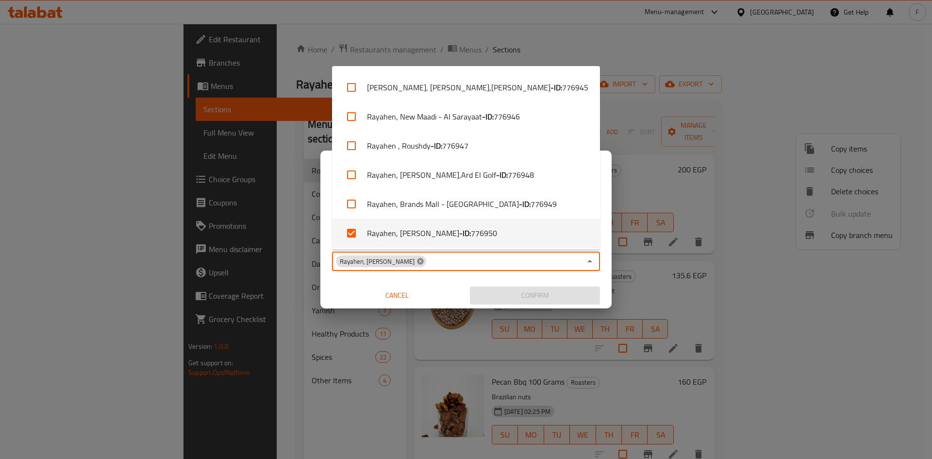
click at [417, 259] on icon at bounding box center [420, 261] width 6 height 6
checkbox input "false"
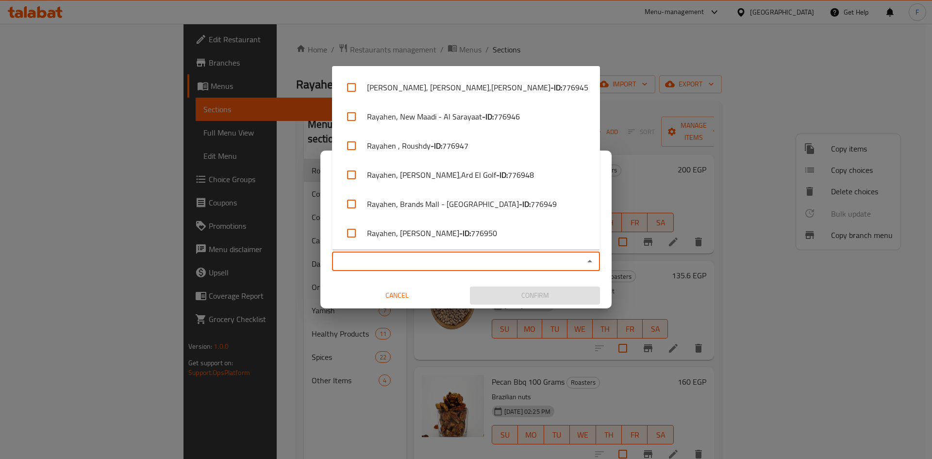
scroll to position [0, 0]
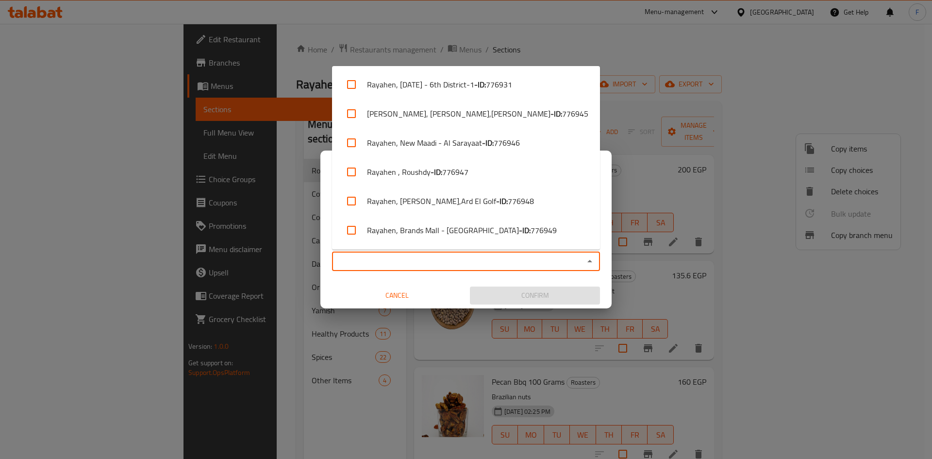
click at [395, 263] on input "Copy to   *" at bounding box center [458, 261] width 246 height 14
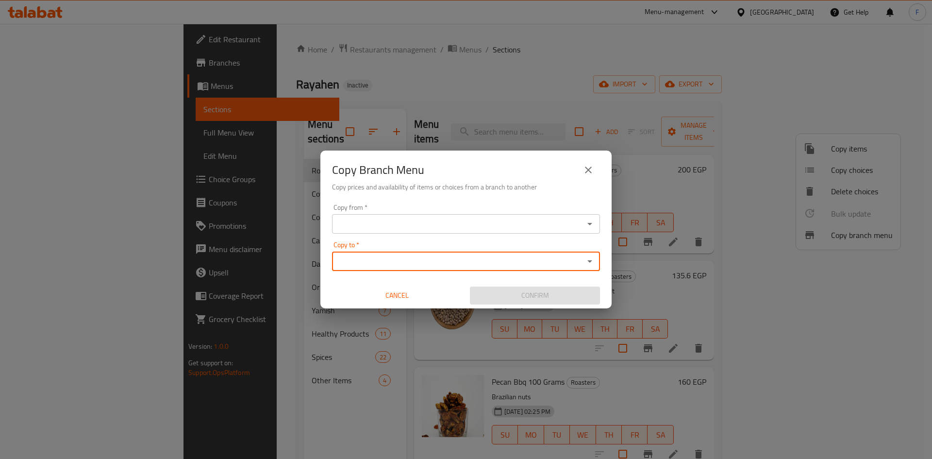
paste input "Rayahen, Moheb"
type input "Rayahen, Moheb"
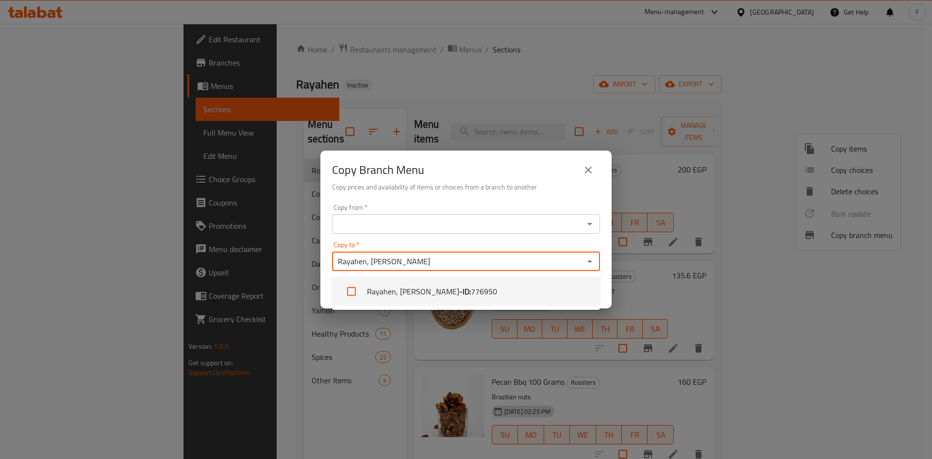
drag, startPoint x: 431, startPoint y: 291, endPoint x: 431, endPoint y: 283, distance: 7.8
click at [459, 291] on b "- ID:" at bounding box center [465, 291] width 12 height 12
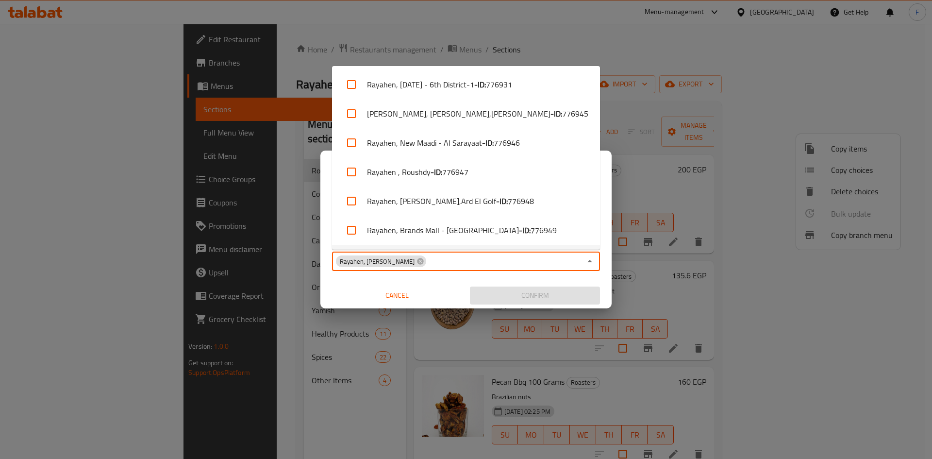
scroll to position [26, 0]
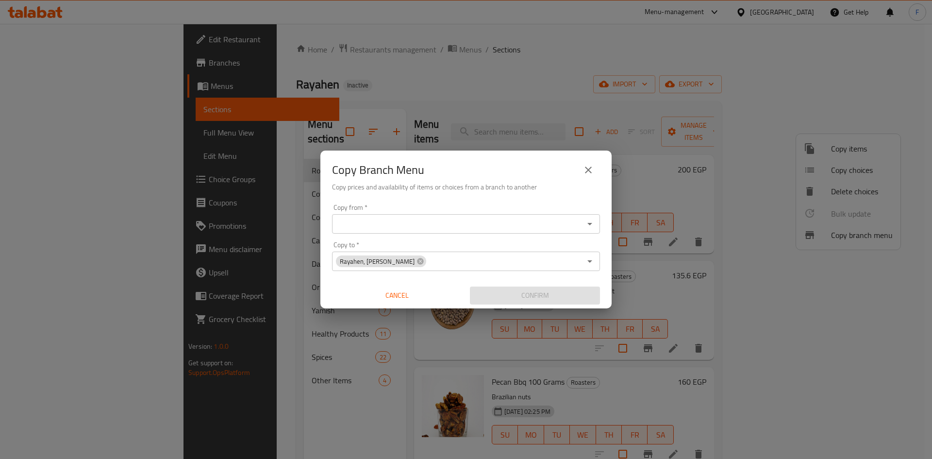
click at [443, 276] on div "Copy from   * Copy from * Copy to   * Rayahen, Moheb Copy to * Cancel Confirm" at bounding box center [465, 254] width 291 height 108
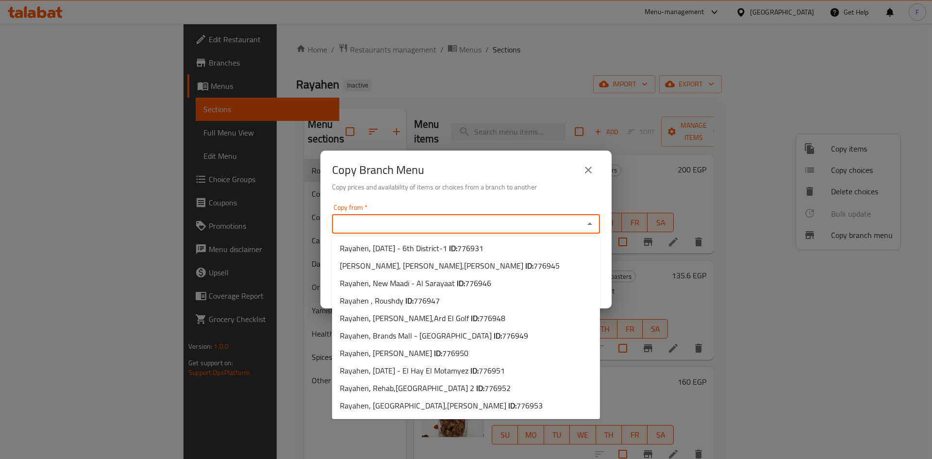
click at [426, 226] on input "Copy from   *" at bounding box center [458, 224] width 246 height 14
click at [436, 249] on span "Rayahen, [DATE] - 6th District-1 ID: 776931" at bounding box center [412, 248] width 144 height 12
type input "Rayahen, [DATE] - 6th District-1"
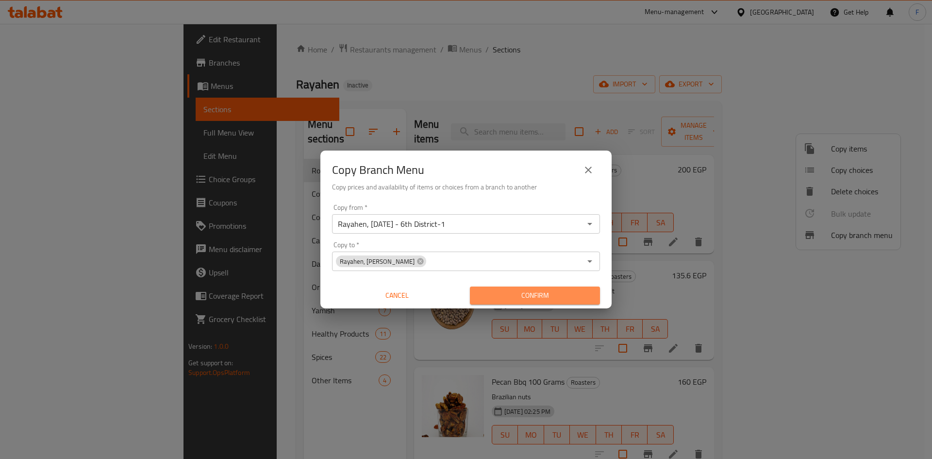
click at [542, 292] on span "Confirm" at bounding box center [535, 295] width 115 height 12
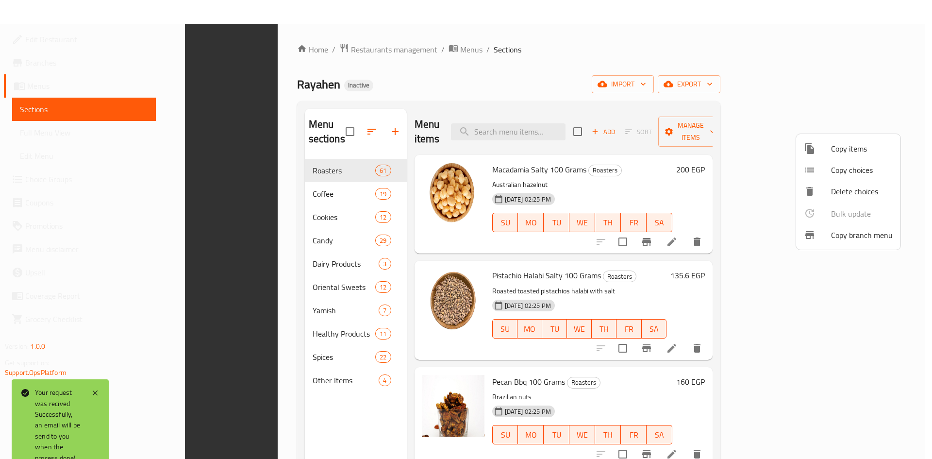
scroll to position [136, 0]
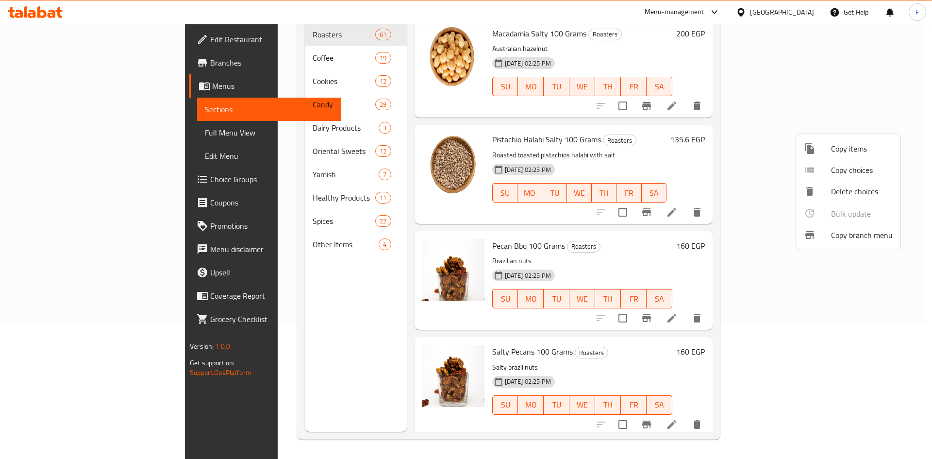
click at [910, 235] on div at bounding box center [466, 229] width 932 height 459
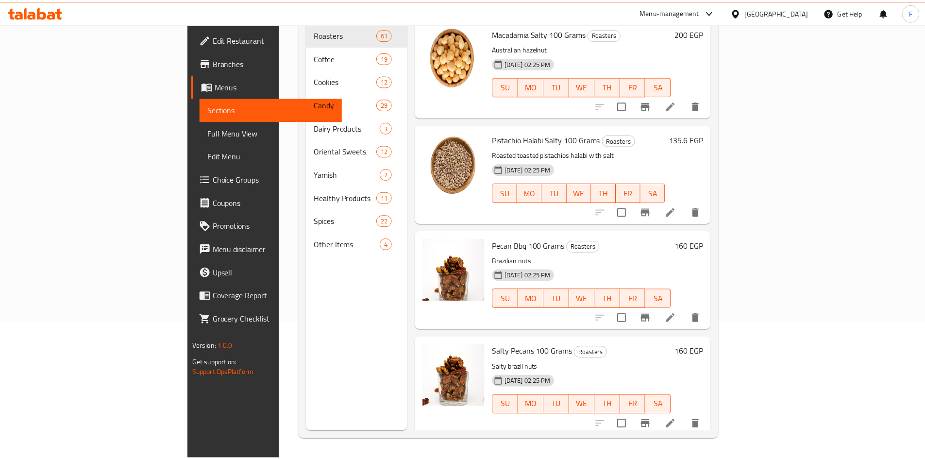
scroll to position [0, 0]
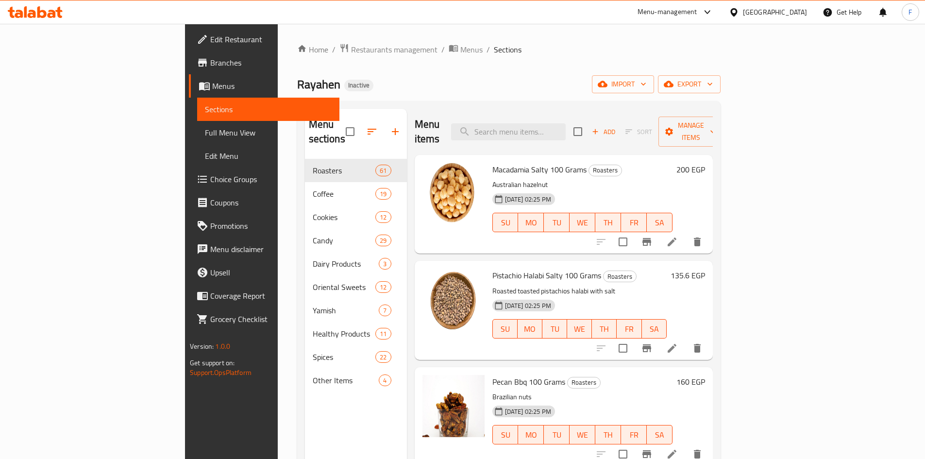
click at [740, 218] on div "Home / Restaurants management / Menus / Sections Rayahen Inactive import export…" at bounding box center [509, 309] width 462 height 571
click at [803, 9] on div "[GEOGRAPHIC_DATA]" at bounding box center [775, 12] width 64 height 11
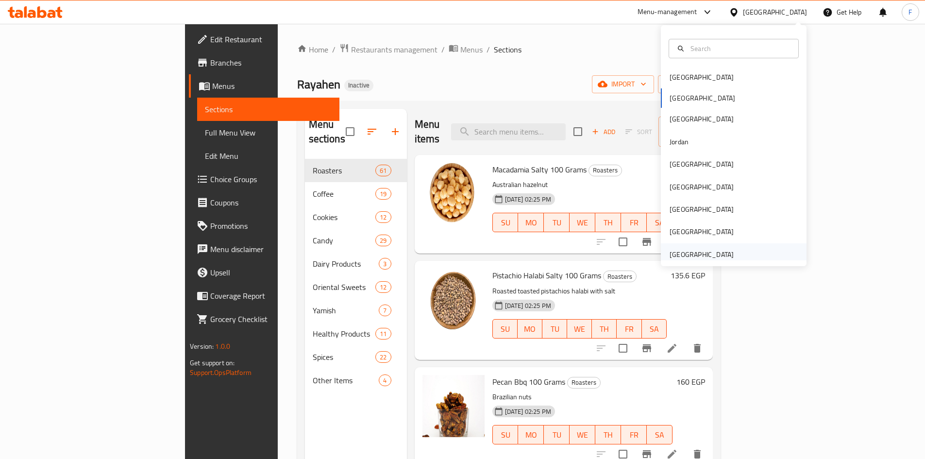
click at [715, 255] on div "United Arab Emirates" at bounding box center [702, 254] width 64 height 11
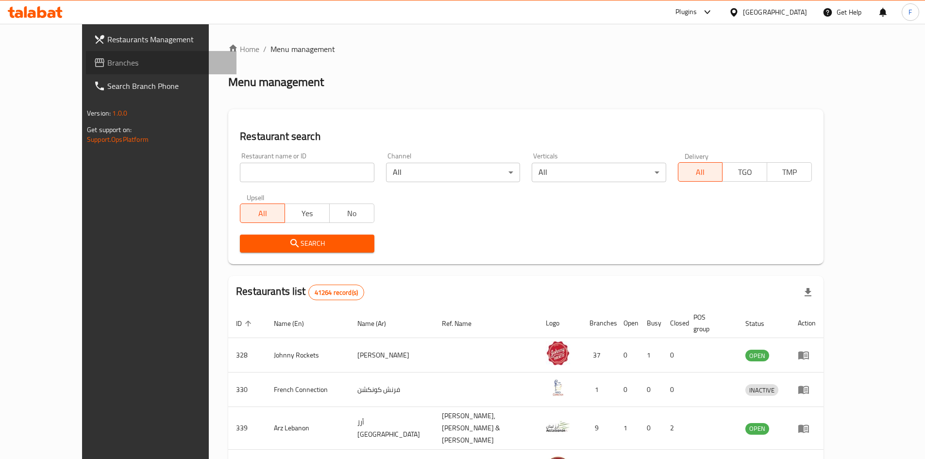
click at [107, 64] on span "Branches" at bounding box center [167, 63] width 121 height 12
